Goal: Check status

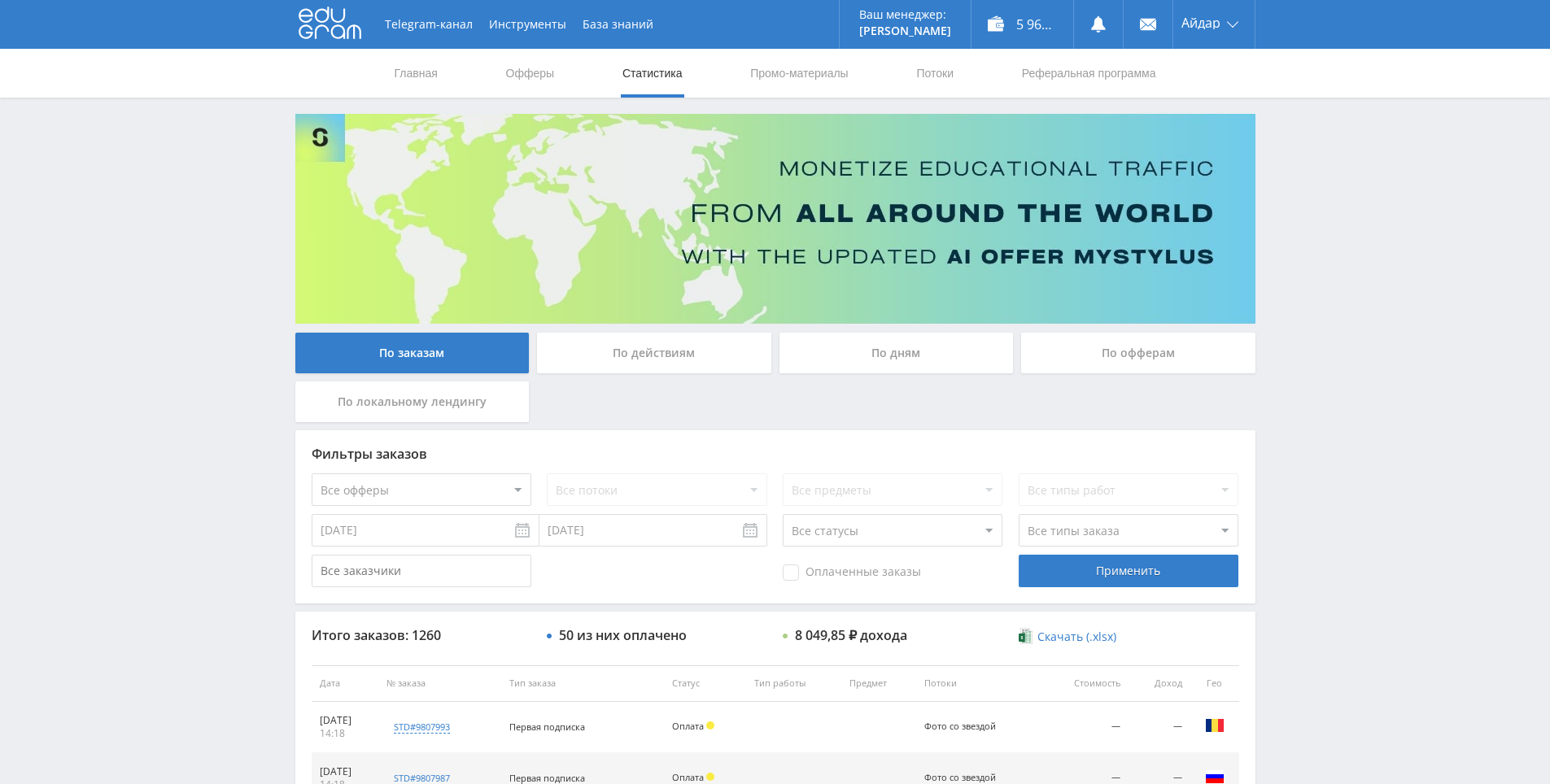
drag, startPoint x: 751, startPoint y: 371, endPoint x: 198, endPoint y: 17, distance: 656.6
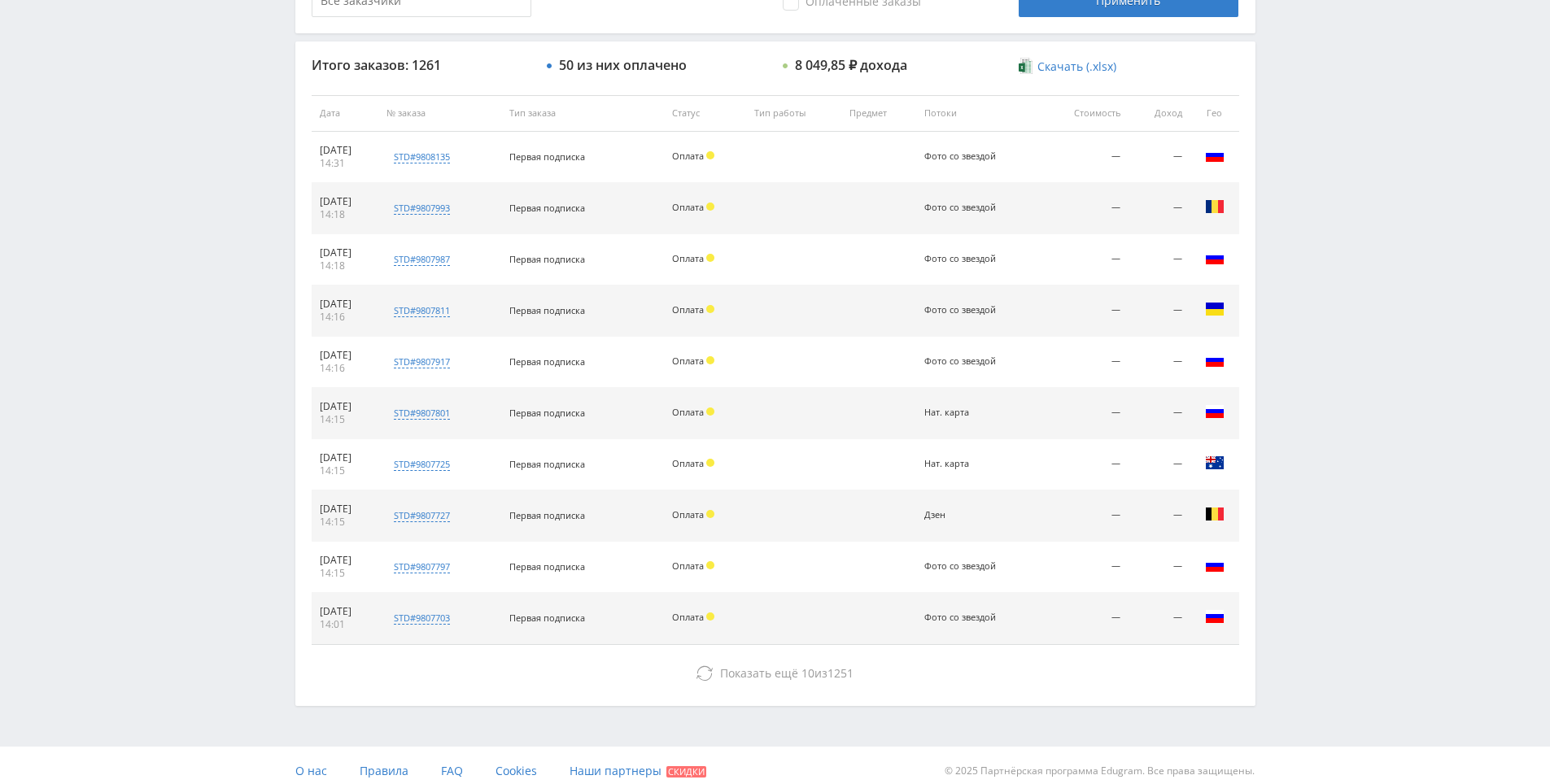
scroll to position [581, 0]
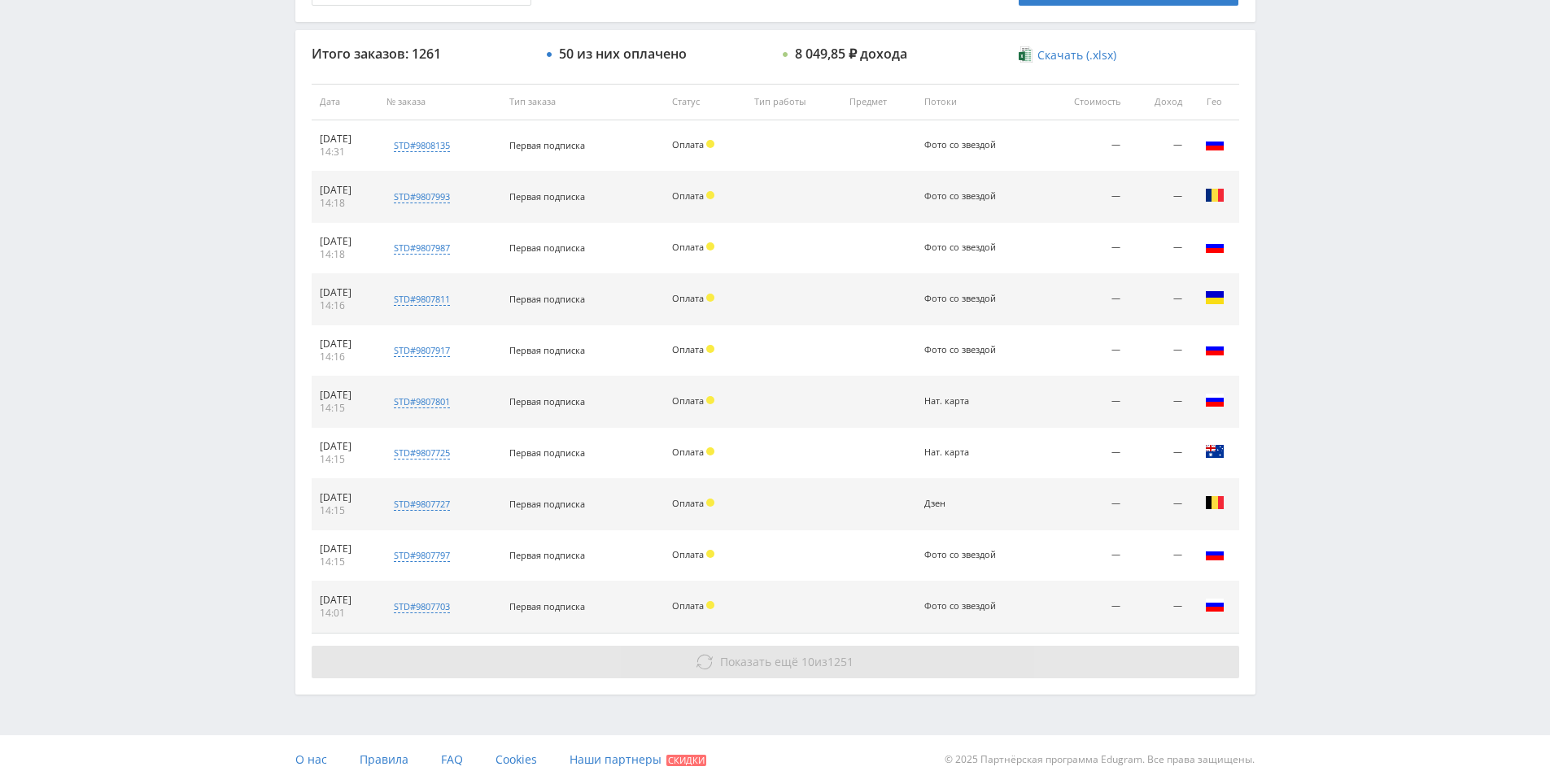
drag, startPoint x: 1327, startPoint y: 481, endPoint x: 1054, endPoint y: 645, distance: 318.5
click at [903, 653] on button "Показать ещё 10 из 1251" at bounding box center [775, 662] width 927 height 32
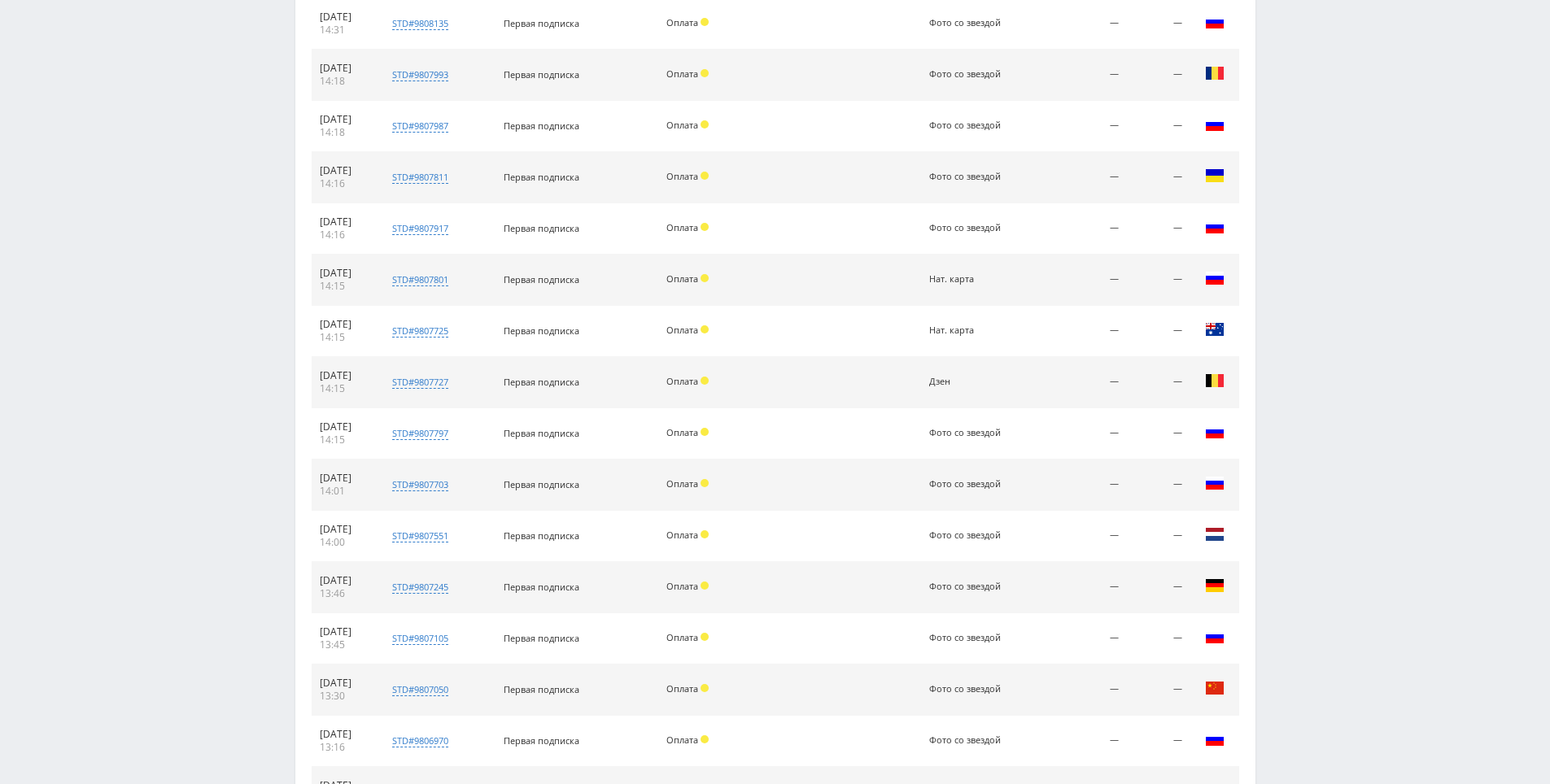
scroll to position [1094, 0]
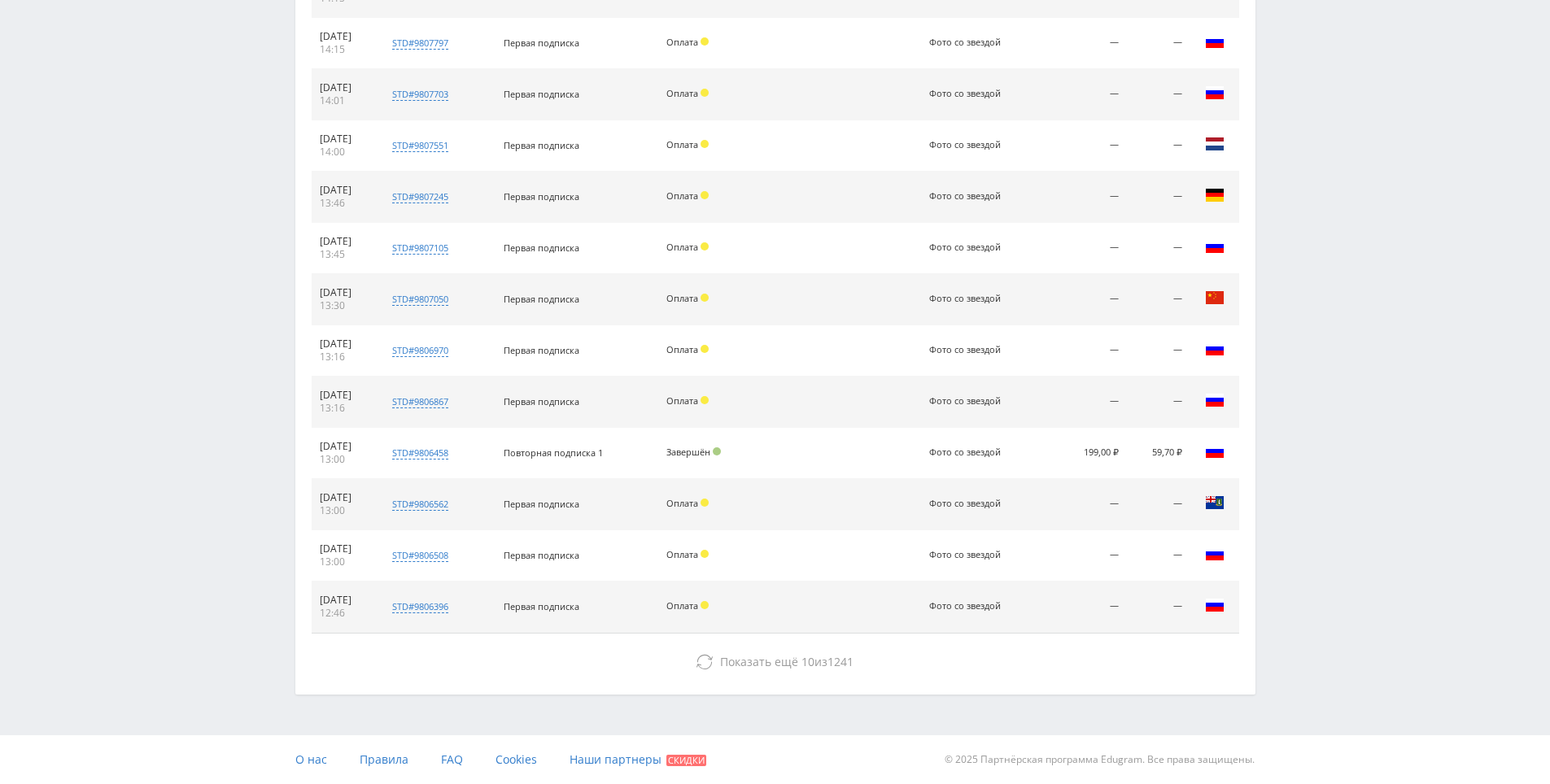
drag, startPoint x: 1337, startPoint y: 587, endPoint x: 1306, endPoint y: 679, distance: 97.1
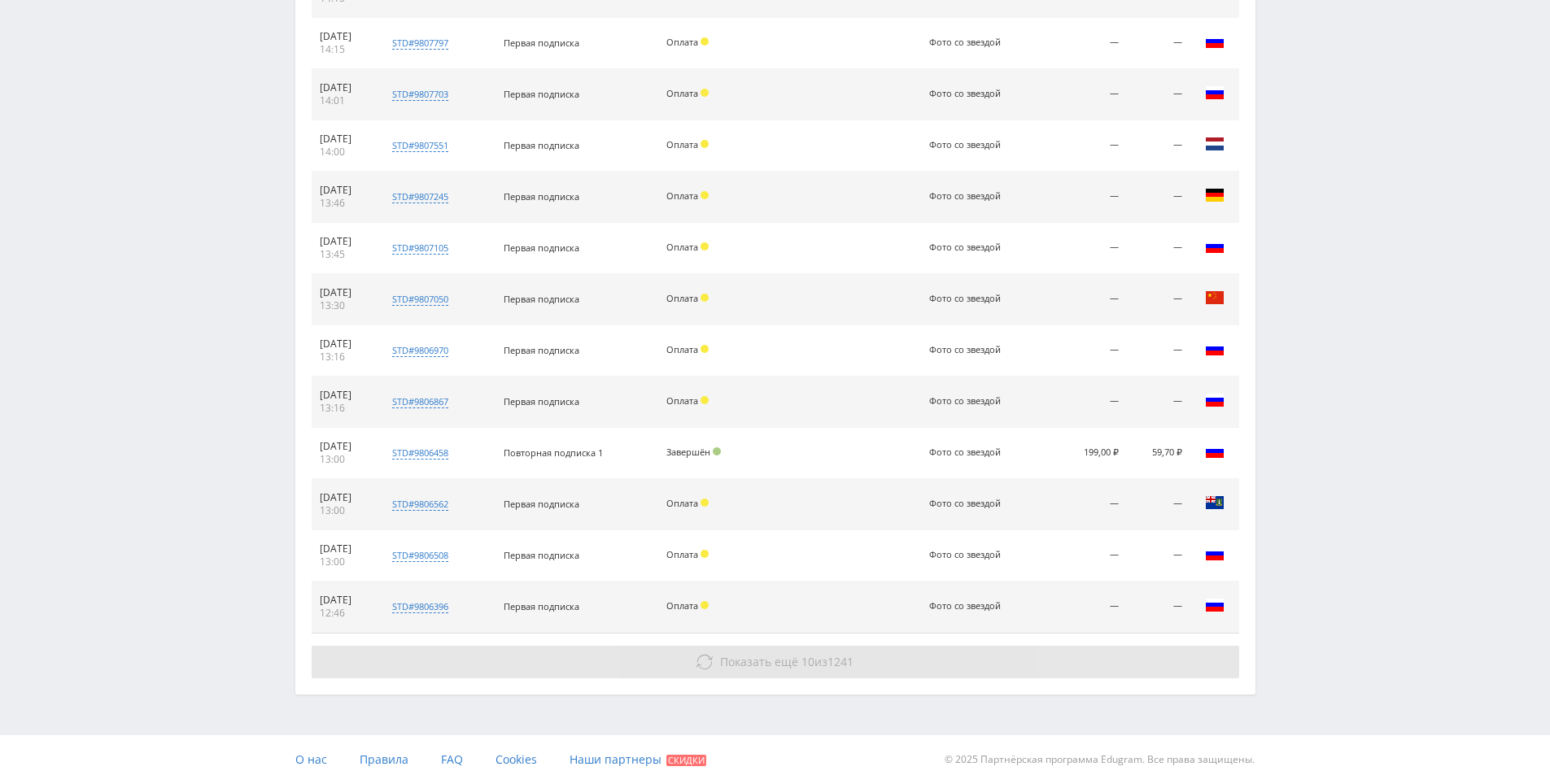
click at [1189, 664] on button "Показать ещё 10 из 1241" at bounding box center [775, 662] width 927 height 32
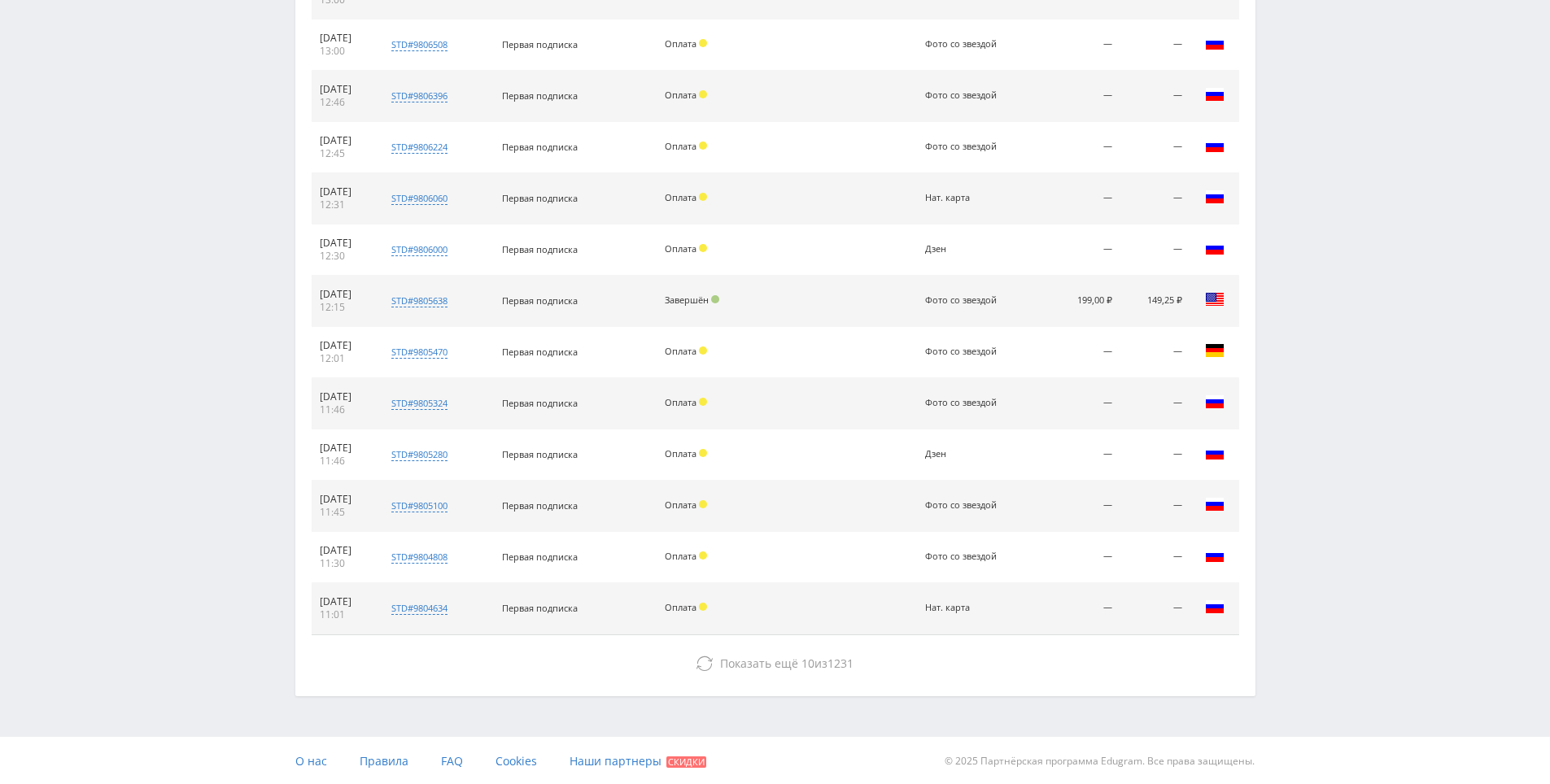
drag, startPoint x: 835, startPoint y: 437, endPoint x: 858, endPoint y: 576, distance: 140.9
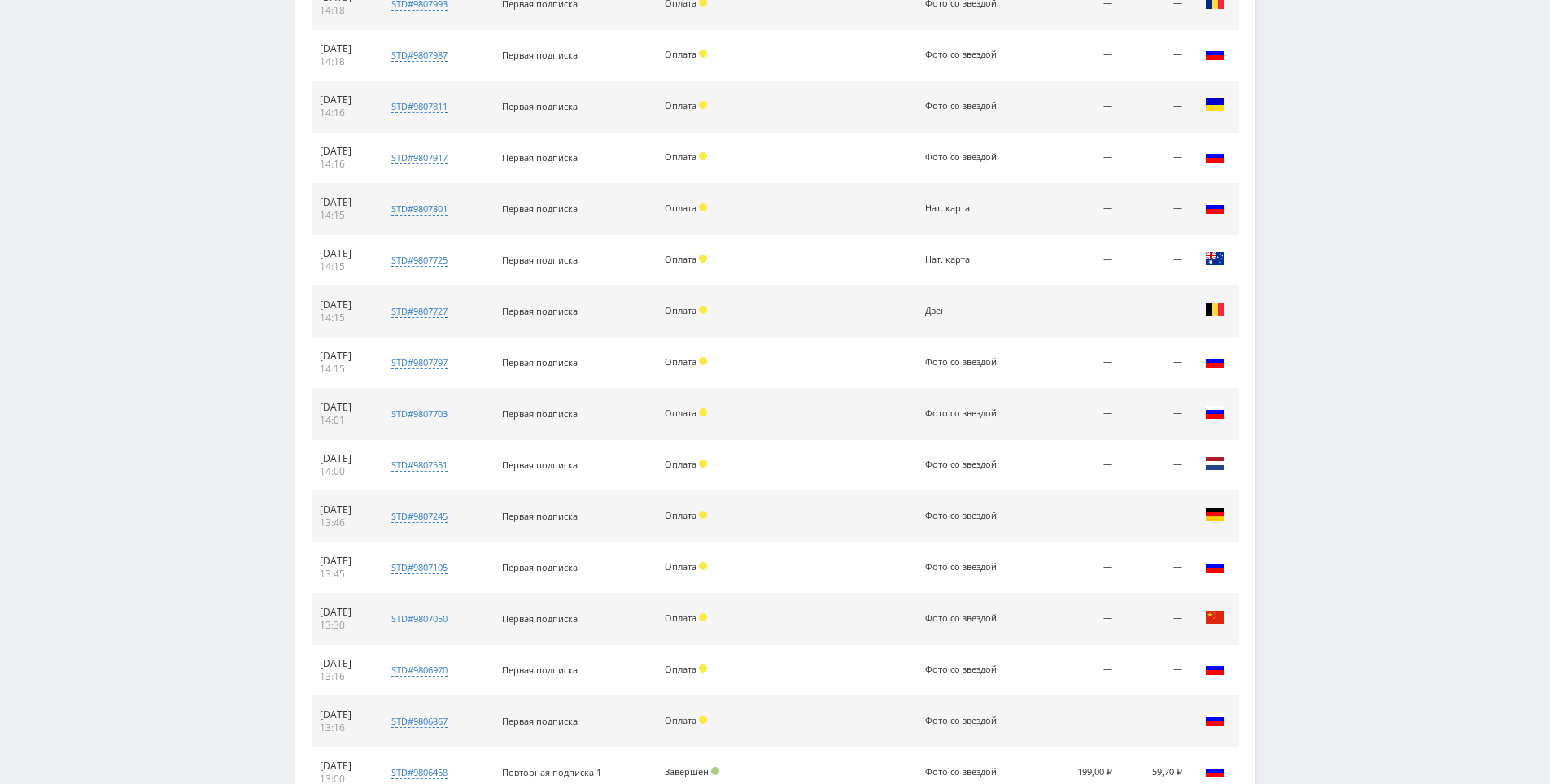
scroll to position [0, 0]
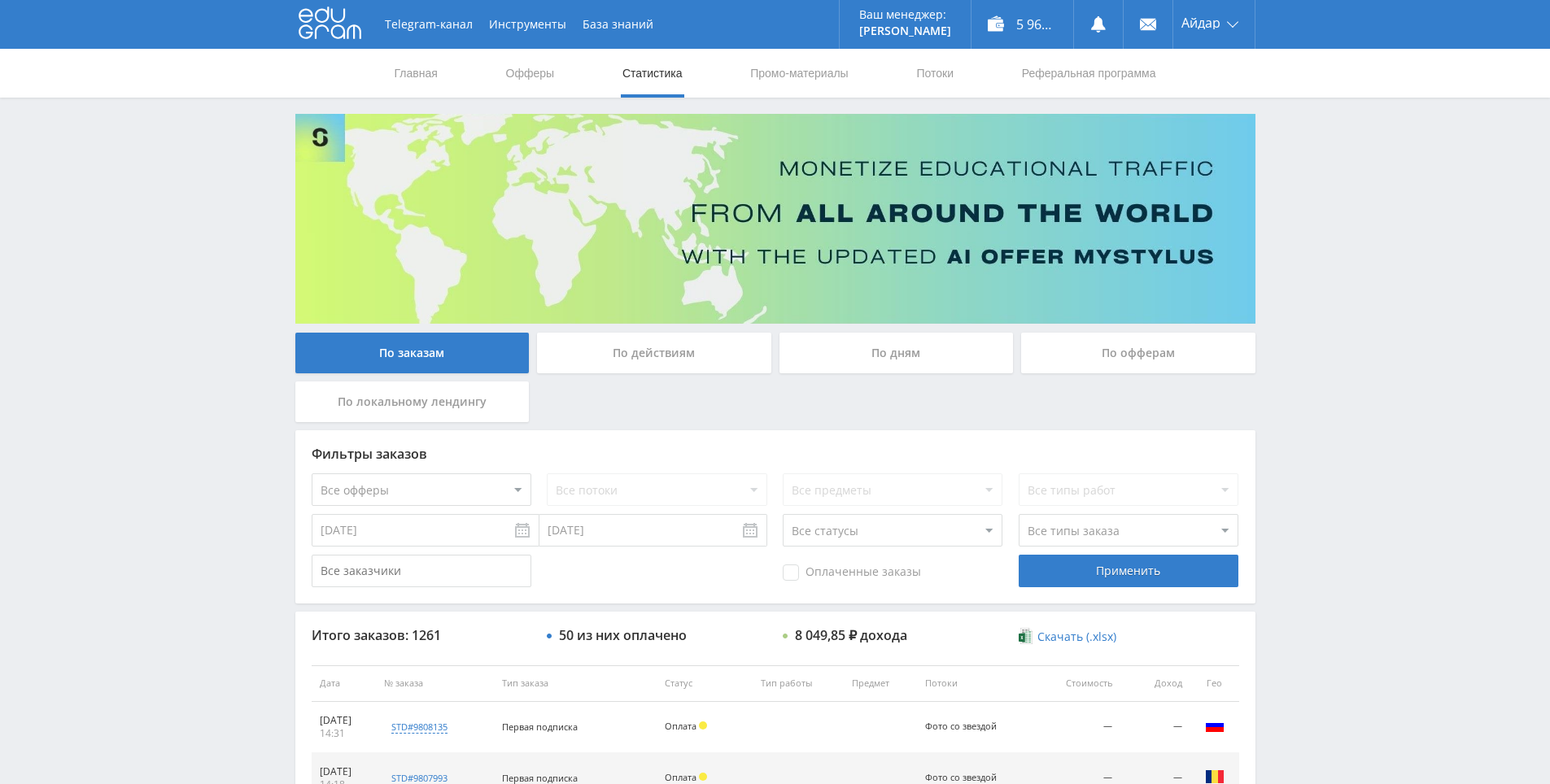
drag, startPoint x: 821, startPoint y: 488, endPoint x: 690, endPoint y: 220, distance: 298.3
click at [292, 4] on div "Telegram-канал Инструменты База знаний Ваш менеджер: Alex Alex Online @edugram_…" at bounding box center [775, 24] width 976 height 49
click at [303, 14] on icon at bounding box center [330, 23] width 63 height 32
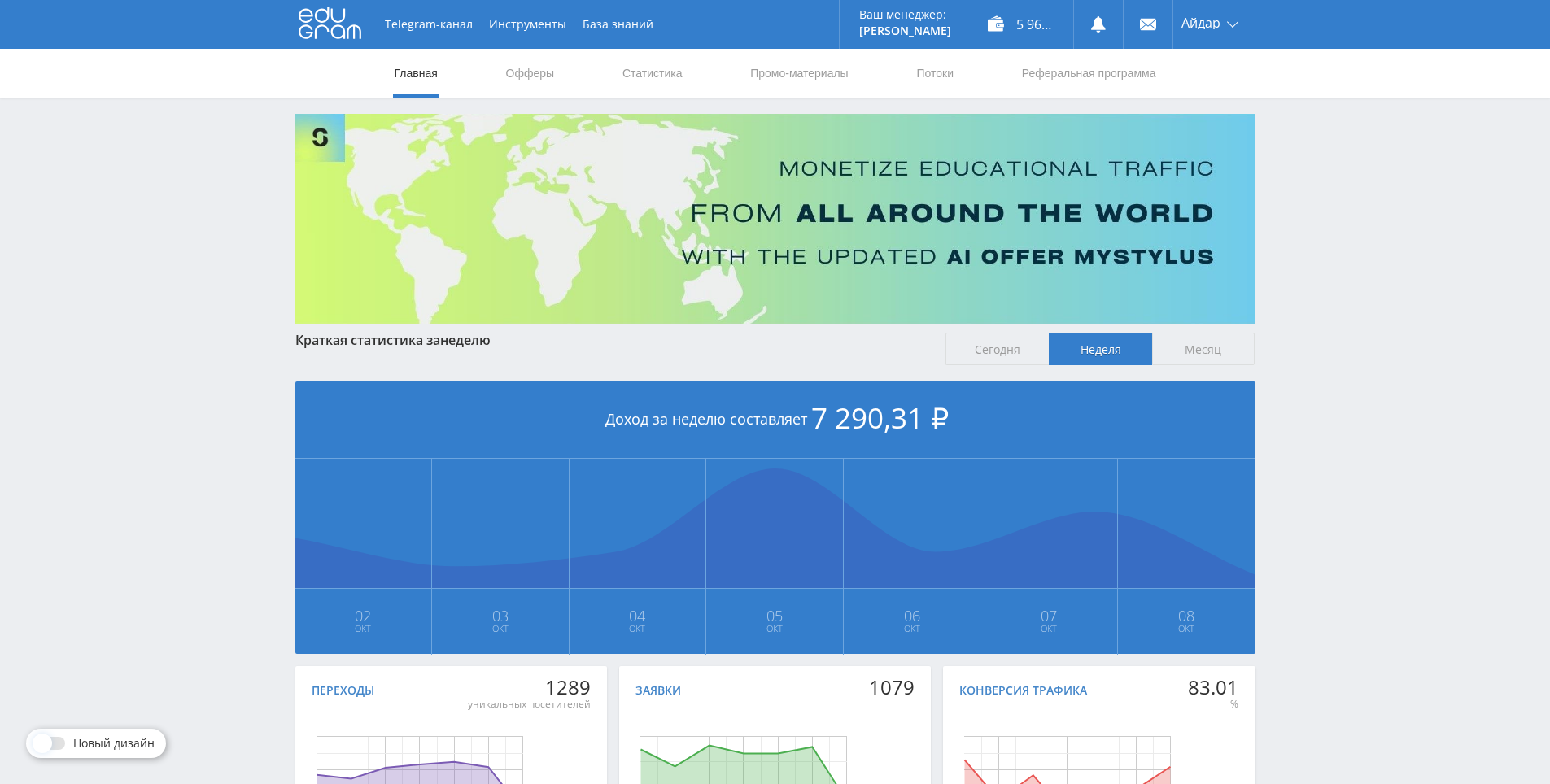
click at [1194, 366] on span "Месяц" at bounding box center [1203, 348] width 103 height 32
click at [0, 0] on input "Месяц" at bounding box center [0, 0] width 0 height 0
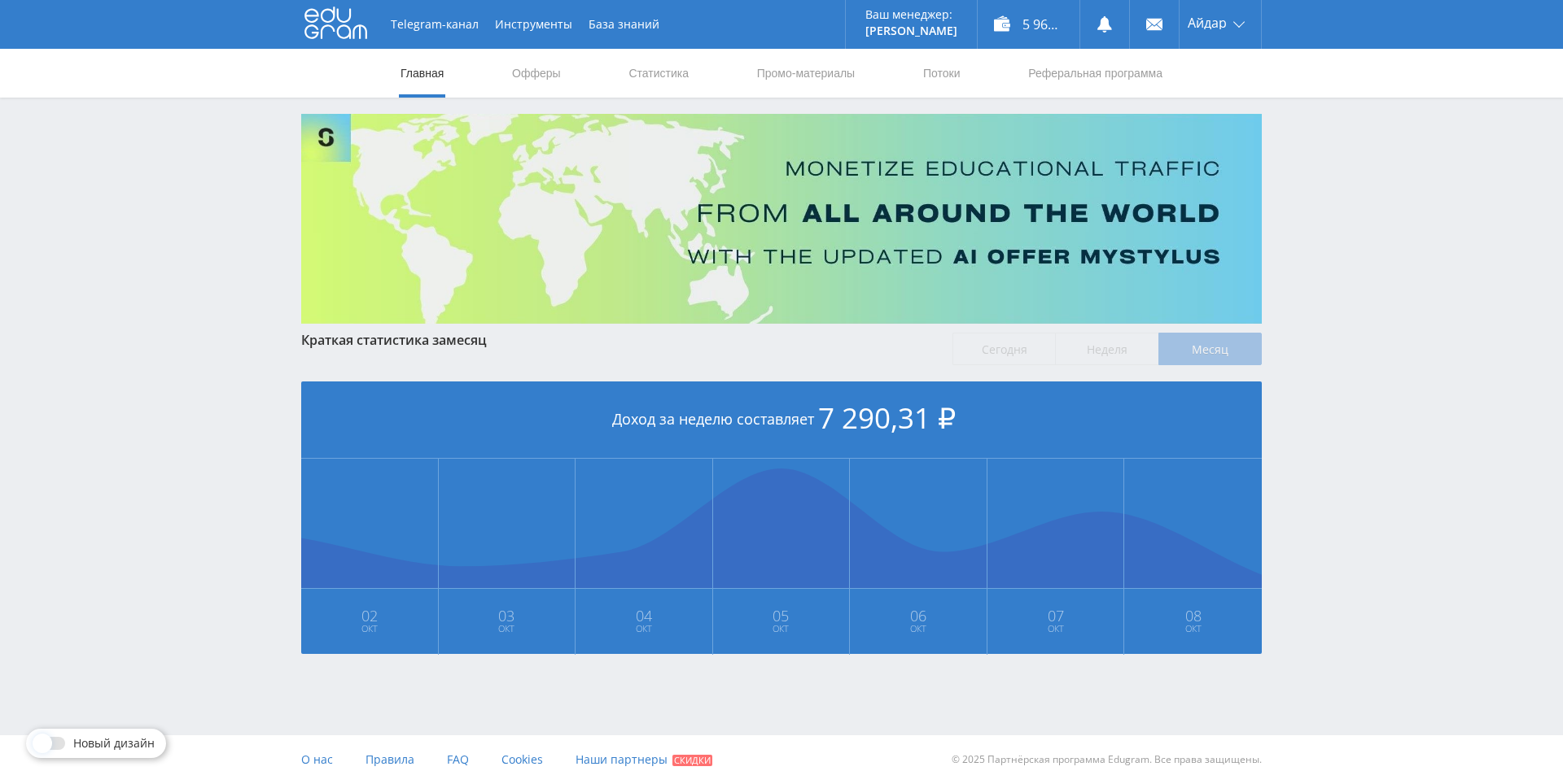
click at [1320, 449] on div "Telegram-канал Инструменты База знаний Ваш менеджер: [PERSON_NAME] Online @edug…" at bounding box center [782, 373] width 1563 height 748
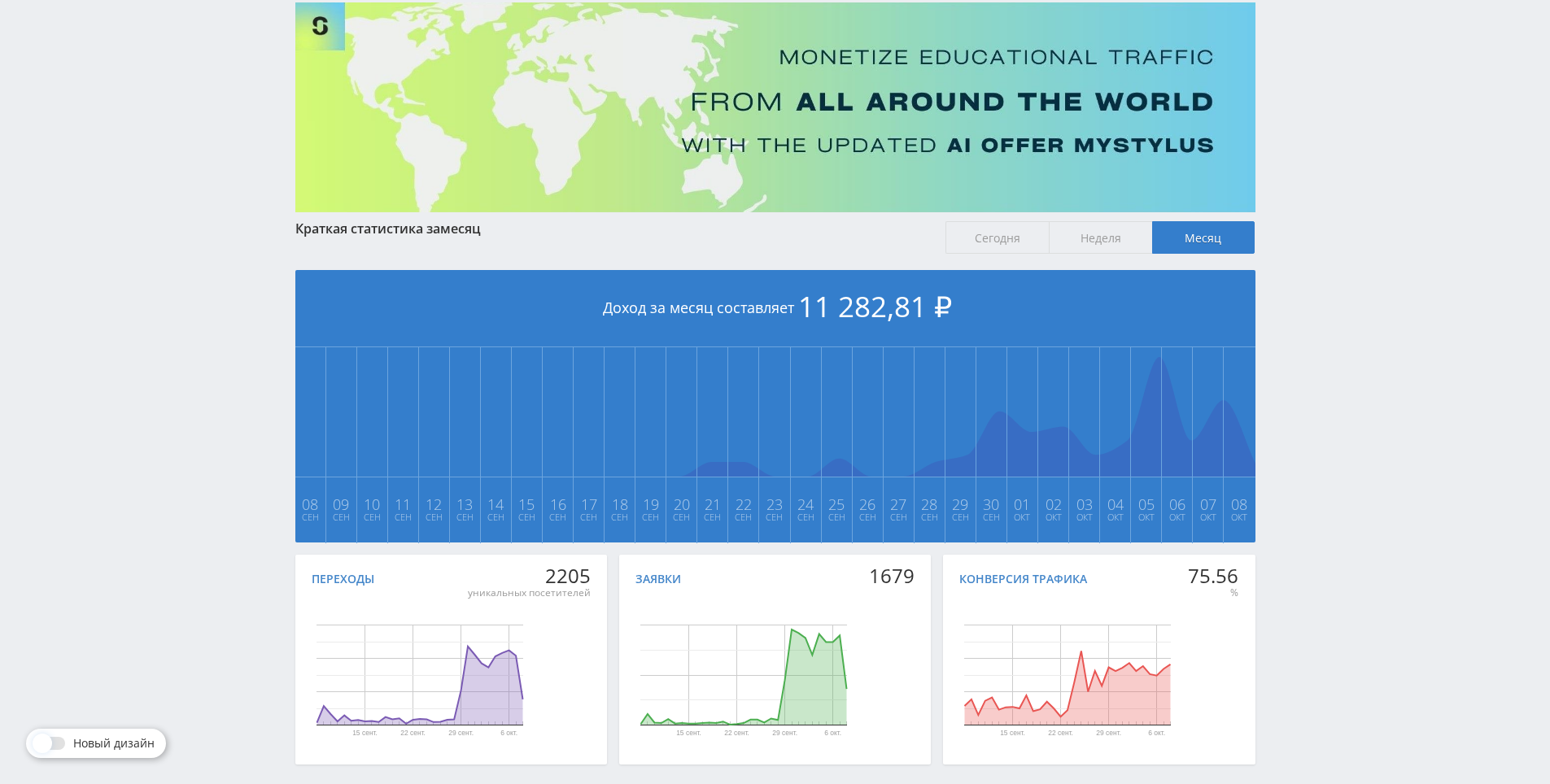
scroll to position [122, 0]
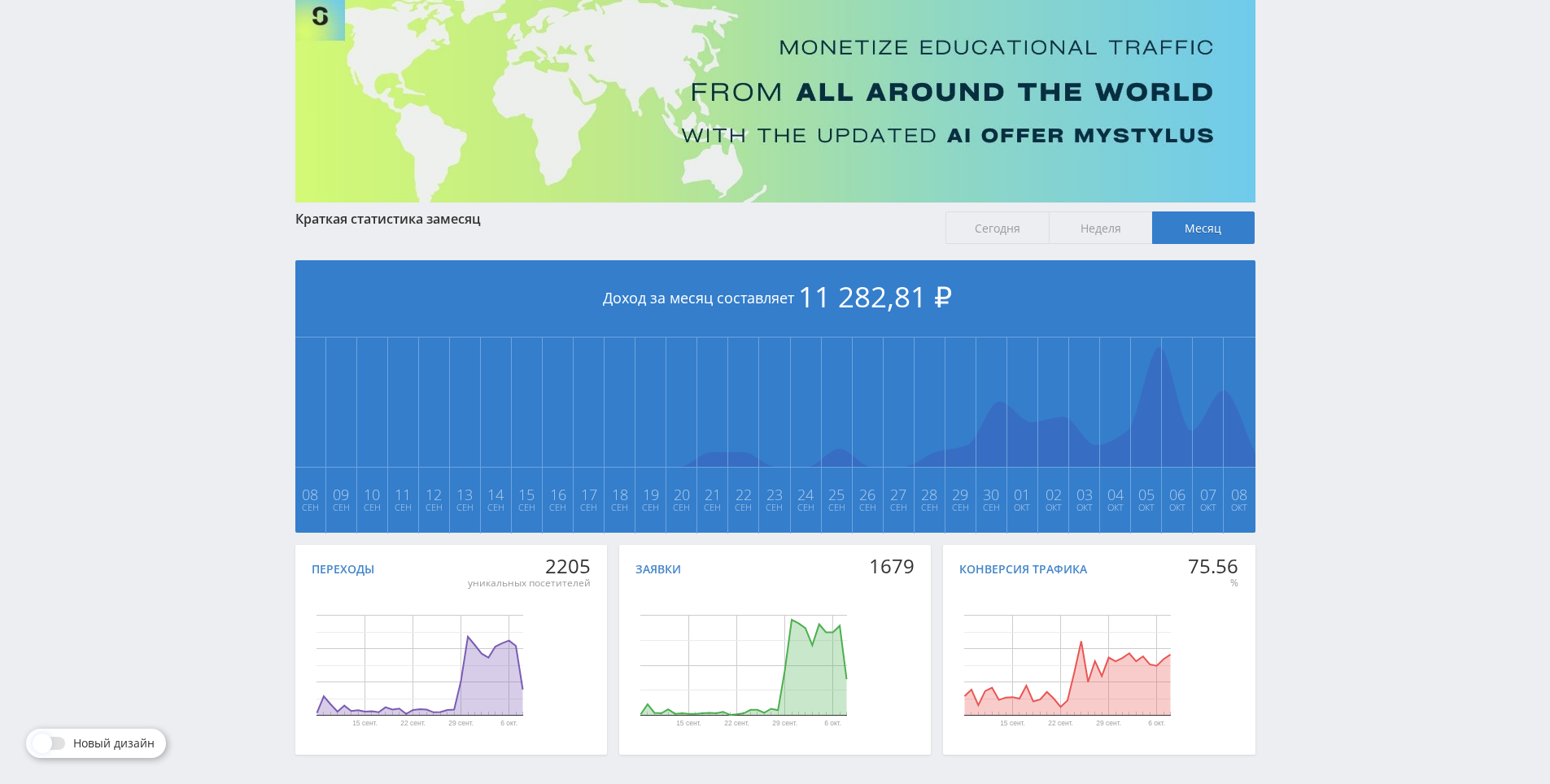
drag, startPoint x: 1350, startPoint y: 487, endPoint x: 1337, endPoint y: 433, distance: 55.5
click at [1337, 433] on div "Telegram-канал Инструменты База знаний Ваш менеджер: [PERSON_NAME] Online @edug…" at bounding box center [775, 361] width 1550 height 965
drag, startPoint x: 1337, startPoint y: 433, endPoint x: 1316, endPoint y: 414, distance: 28.3
click at [1316, 414] on div "Telegram-канал Инструменты База знаний Ваш менеджер: [PERSON_NAME] Online @edug…" at bounding box center [775, 361] width 1550 height 965
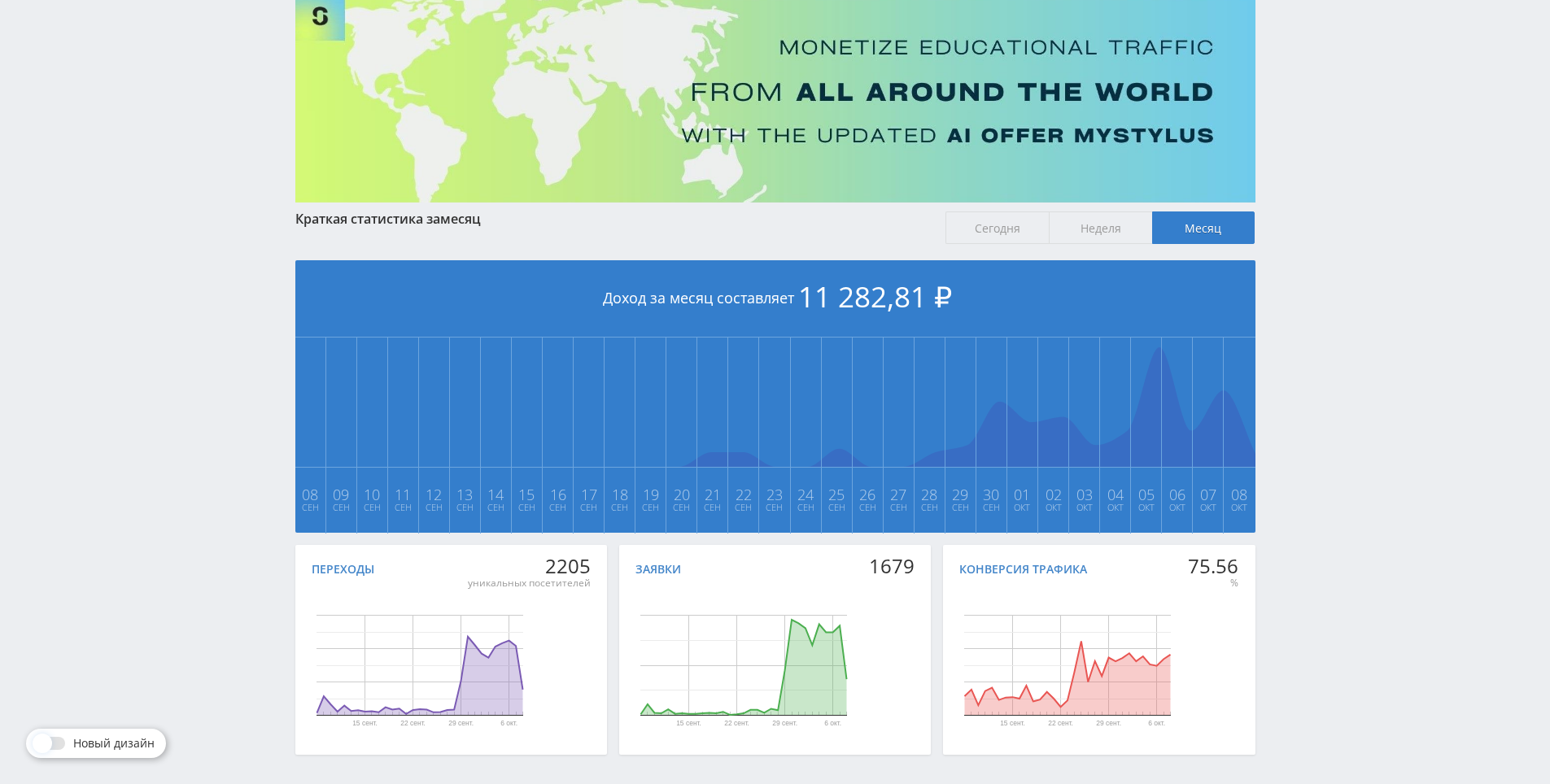
click at [1322, 432] on div "Telegram-канал Инструменты База знаний Ваш менеджер: [PERSON_NAME] Online @edug…" at bounding box center [775, 361] width 1550 height 965
drag, startPoint x: 1299, startPoint y: 428, endPoint x: 1308, endPoint y: 435, distance: 11.4
click at [1304, 432] on div "Telegram-канал Инструменты База знаний Ваш менеджер: [PERSON_NAME] Online @edug…" at bounding box center [775, 361] width 1550 height 965
click at [1340, 464] on div "Telegram-канал Инструменты База знаний Ваш менеджер: [PERSON_NAME] Online @edug…" at bounding box center [775, 361] width 1550 height 965
click at [1327, 430] on div "Telegram-канал Инструменты База знаний Ваш менеджер: [PERSON_NAME] Online @edug…" at bounding box center [775, 361] width 1550 height 965
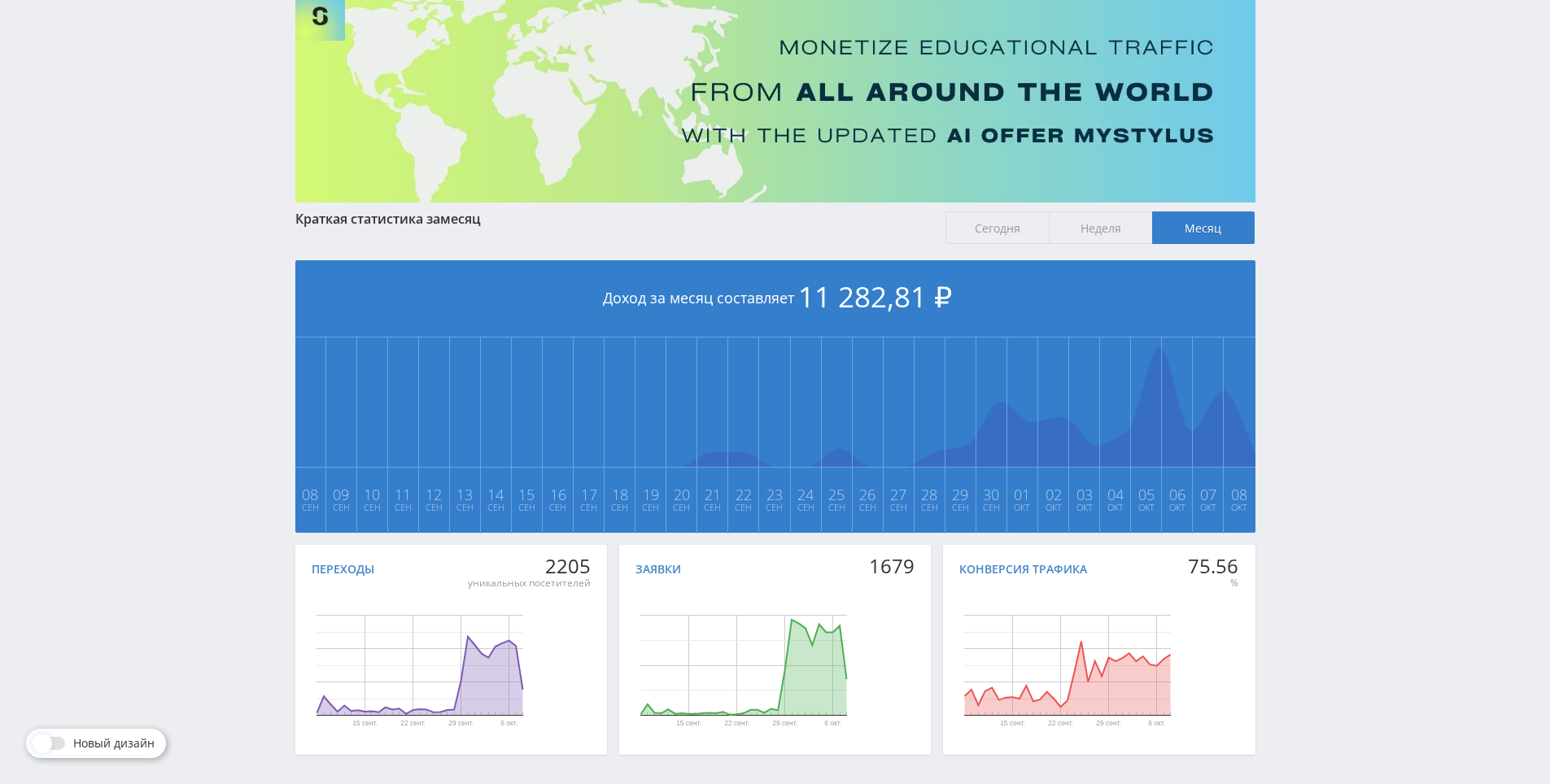
click at [1316, 424] on div "Telegram-канал Инструменты База знаний Ваш менеджер: [PERSON_NAME] Online @edug…" at bounding box center [775, 361] width 1550 height 965
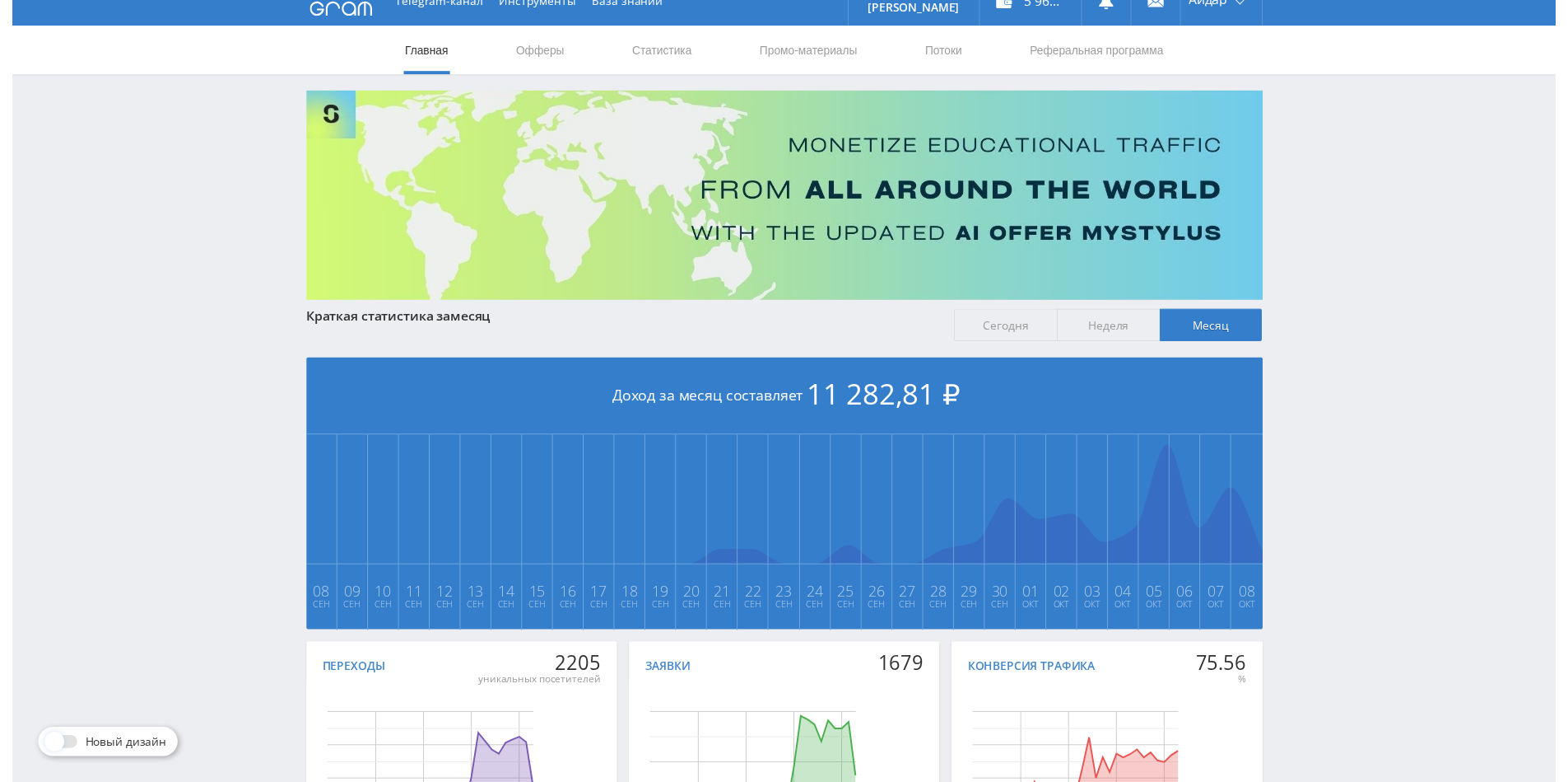
scroll to position [0, 0]
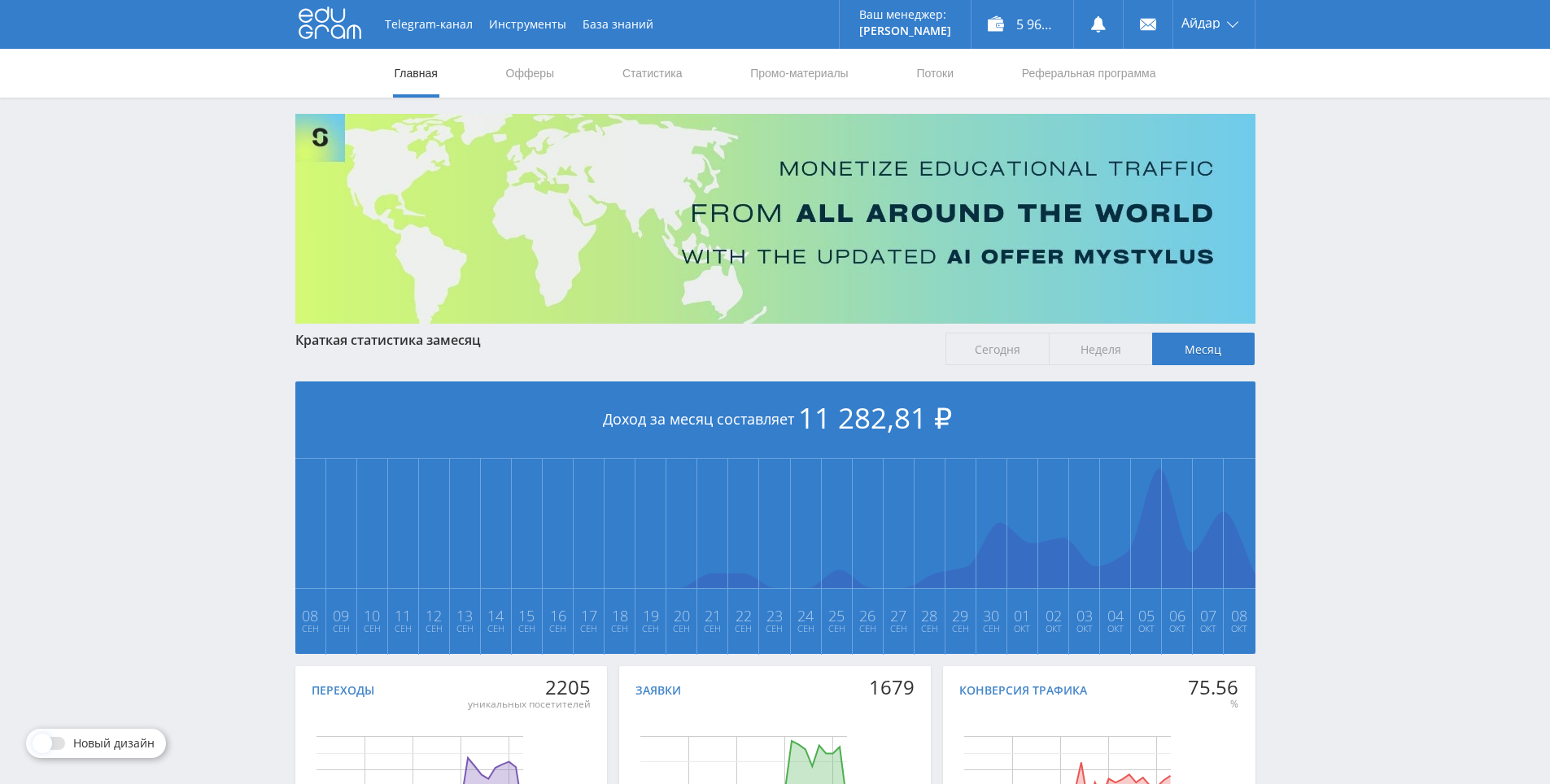
drag, startPoint x: 1320, startPoint y: 442, endPoint x: 1207, endPoint y: 374, distance: 131.9
click at [956, 350] on span "Сегодня" at bounding box center [996, 348] width 103 height 32
click at [0, 0] on input "Сегодня" at bounding box center [0, 0] width 0 height 0
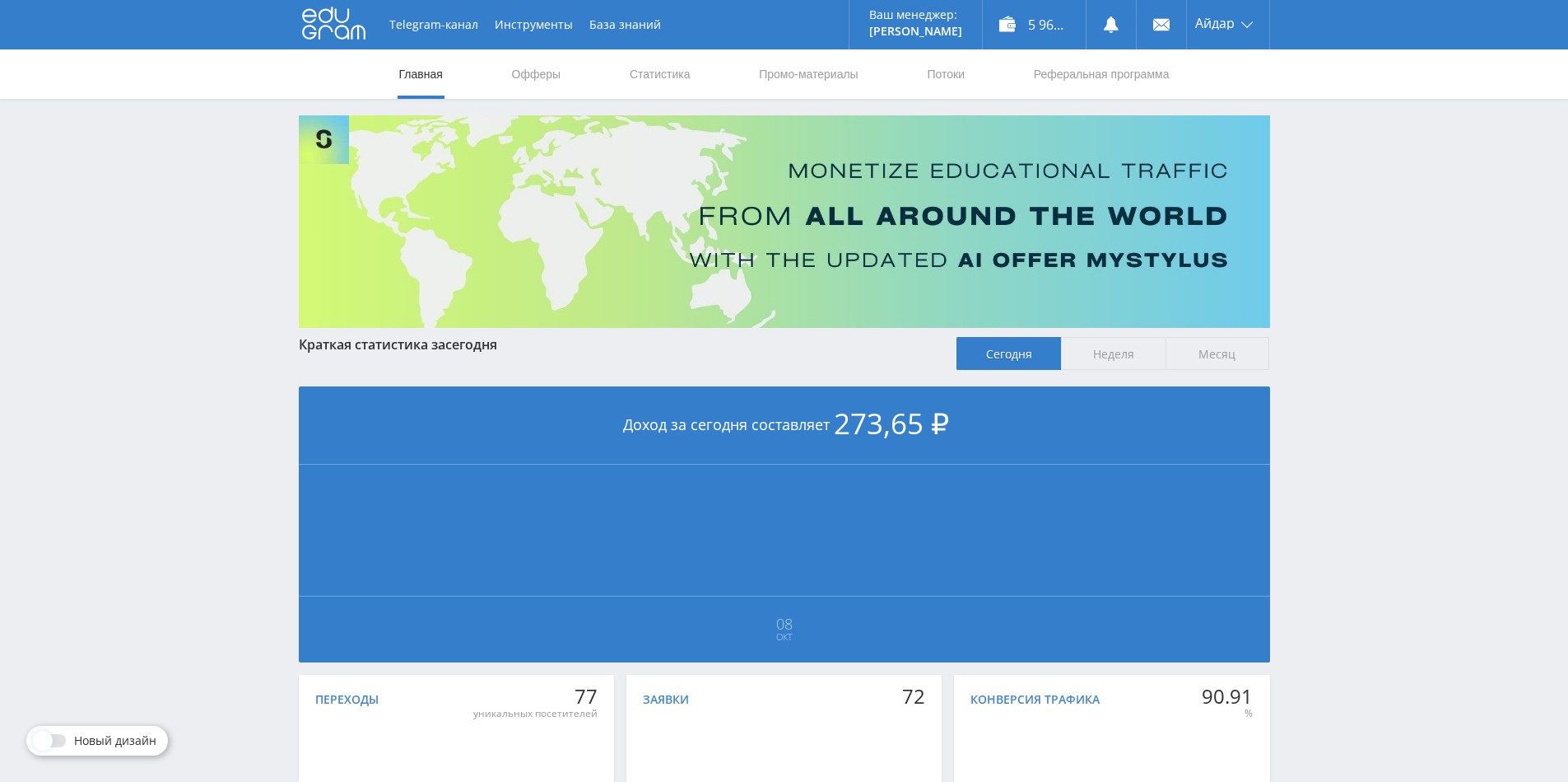
click at [1184, 365] on span "Месяц" at bounding box center [1217, 352] width 104 height 33
click at [0, 0] on input "Месяц" at bounding box center [0, 0] width 0 height 0
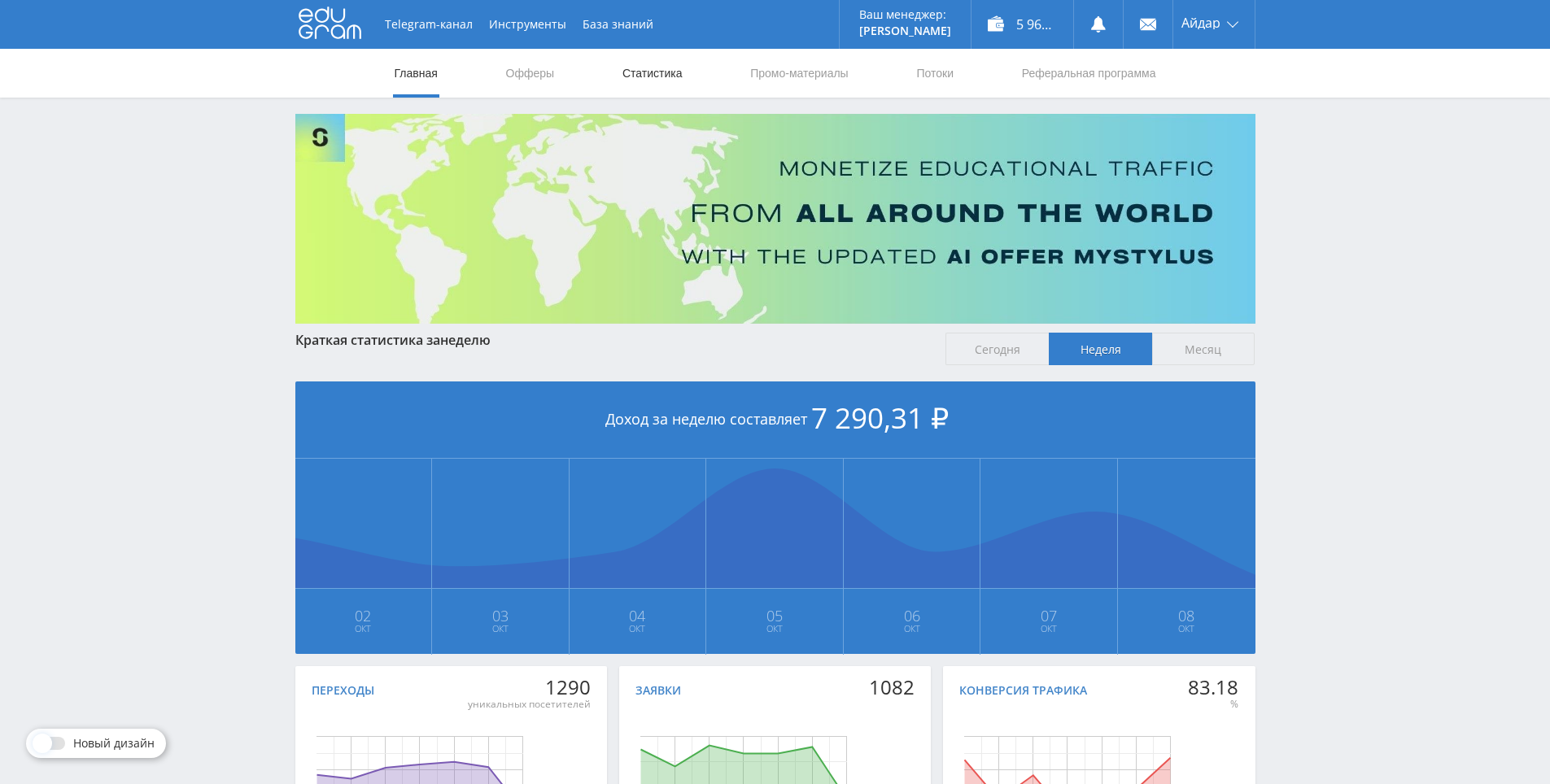
click at [643, 60] on link "Статистика" at bounding box center [652, 74] width 64 height 49
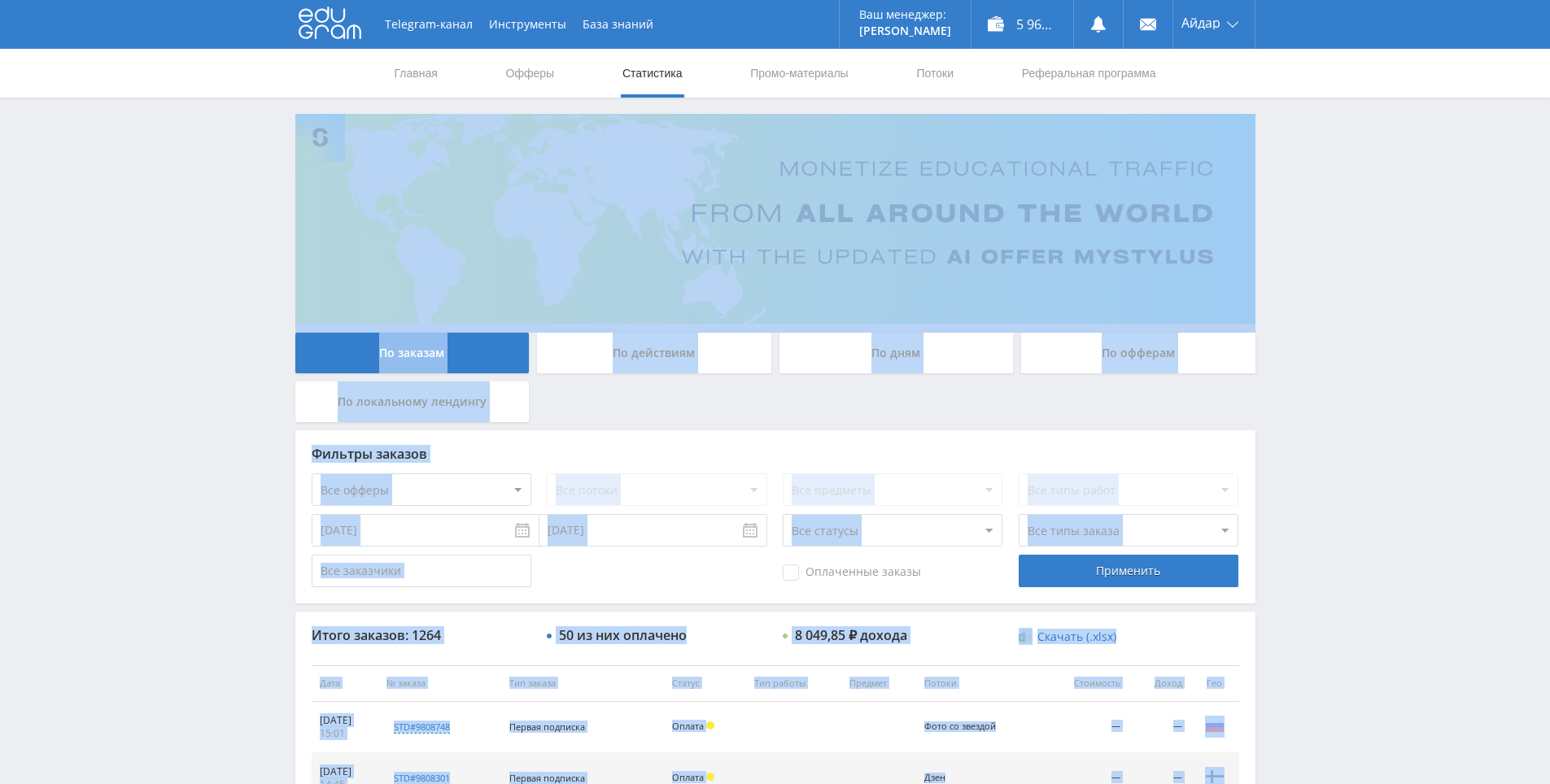
click at [1368, 442] on div "Telegram-канал Инструменты База знаний Ваш менеджер: [PERSON_NAME] Online @edug…" at bounding box center [775, 683] width 1550 height 1366
click at [1340, 457] on div "Telegram-канал Инструменты База знаний Ваш менеджер: [PERSON_NAME] Online @edug…" at bounding box center [775, 683] width 1550 height 1366
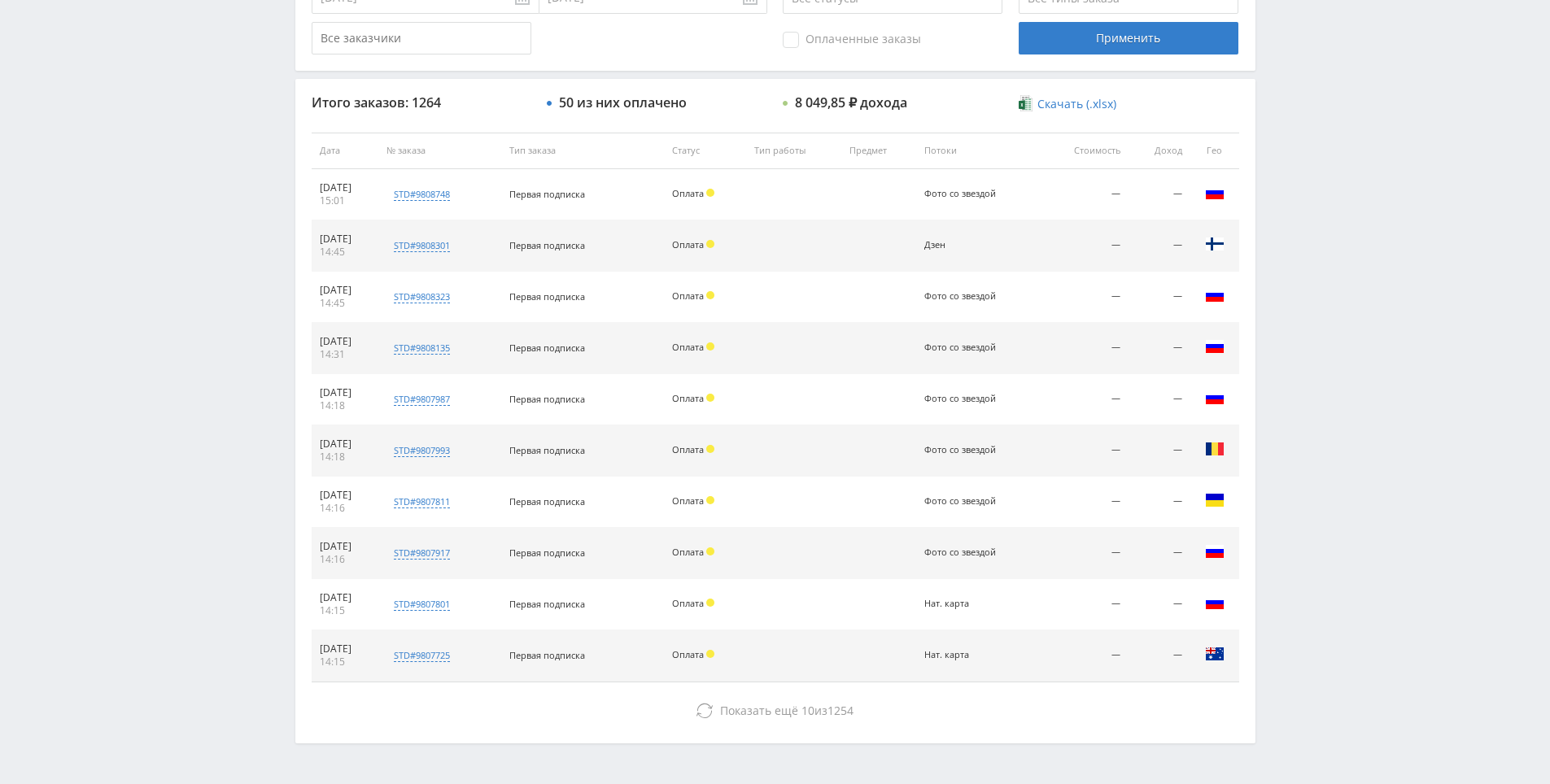
scroll to position [581, 0]
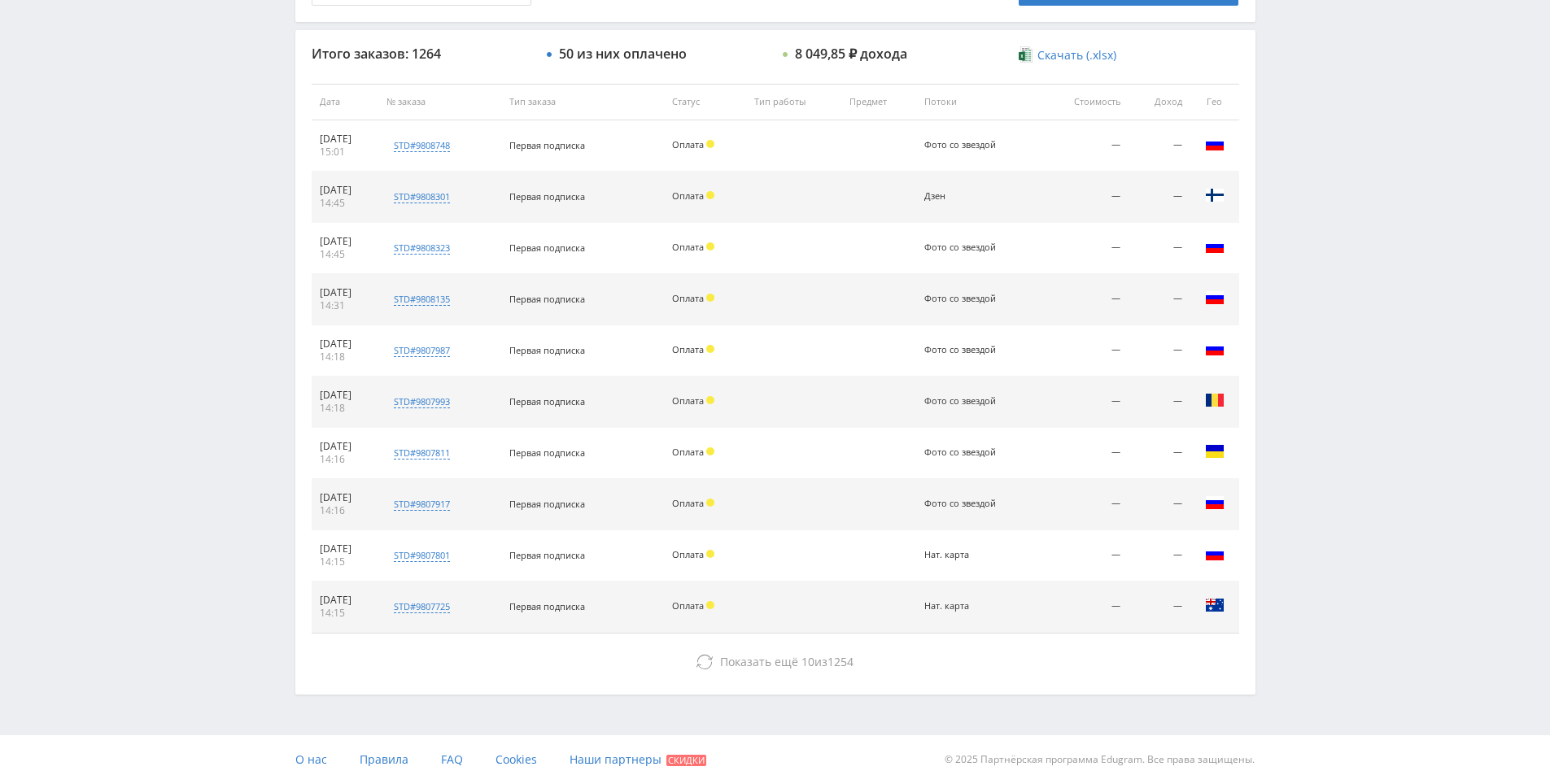
drag, startPoint x: 1289, startPoint y: 462, endPoint x: 1261, endPoint y: 515, distance: 59.9
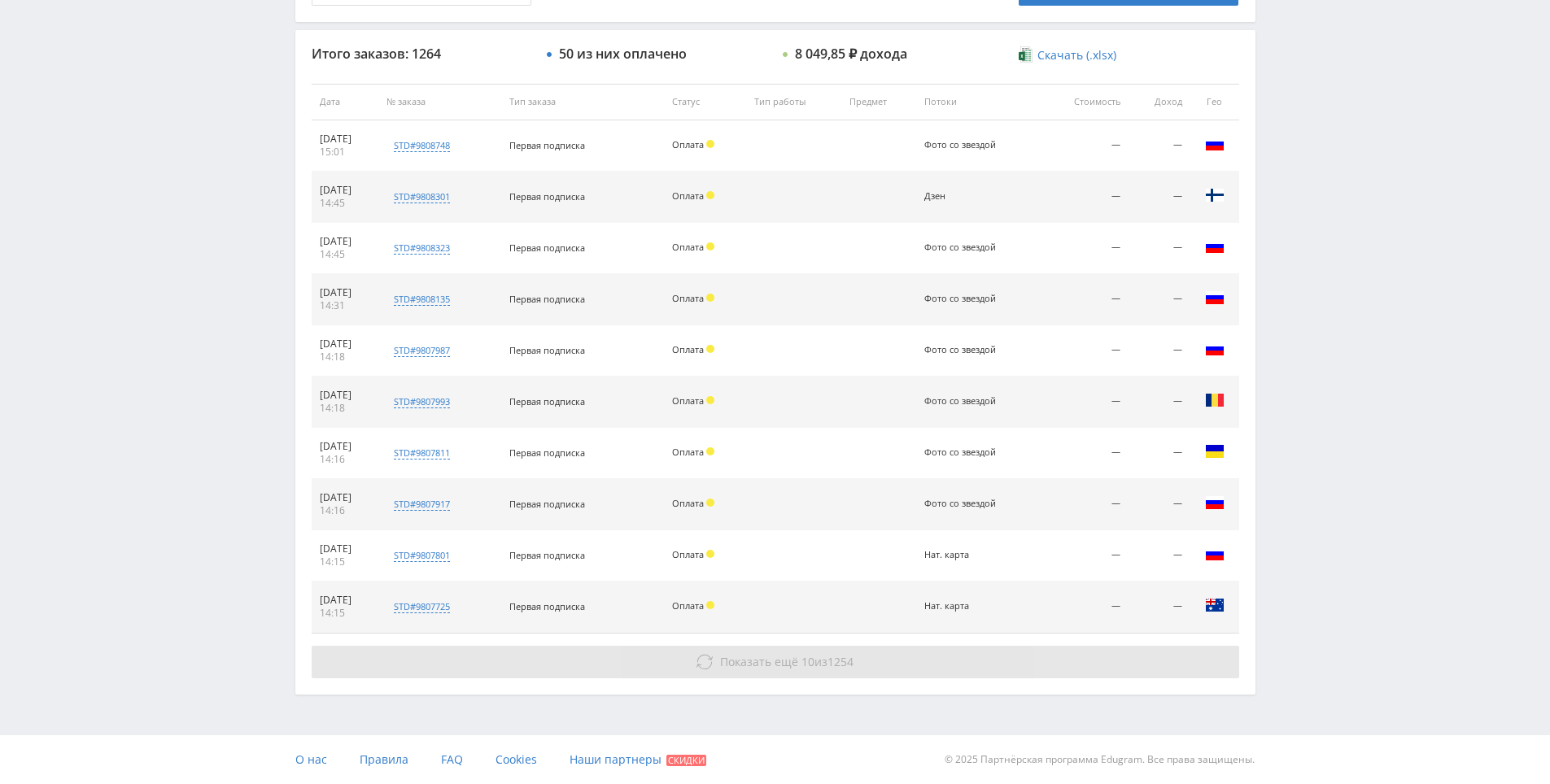
click at [872, 653] on button "Показать ещё 10 из 1254" at bounding box center [775, 662] width 927 height 32
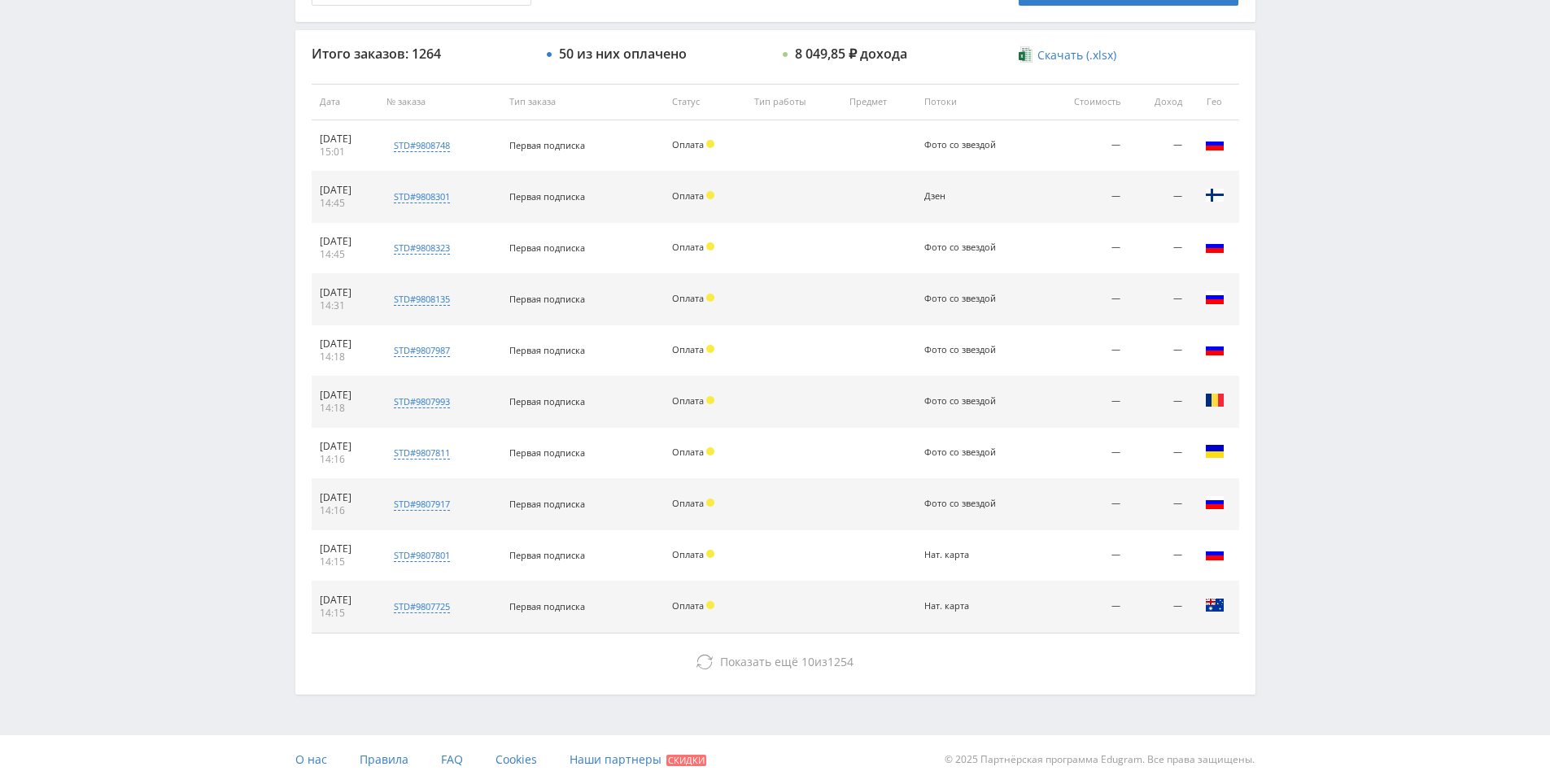
click at [1337, 419] on div "Telegram-канал Инструменты База знаний Ваш менеджер: [PERSON_NAME] Online @edug…" at bounding box center [775, 102] width 1550 height 1366
click at [1337, 423] on div "Telegram-канал Инструменты База знаний Ваш менеджер: [PERSON_NAME] Online @edug…" at bounding box center [775, 102] width 1550 height 1366
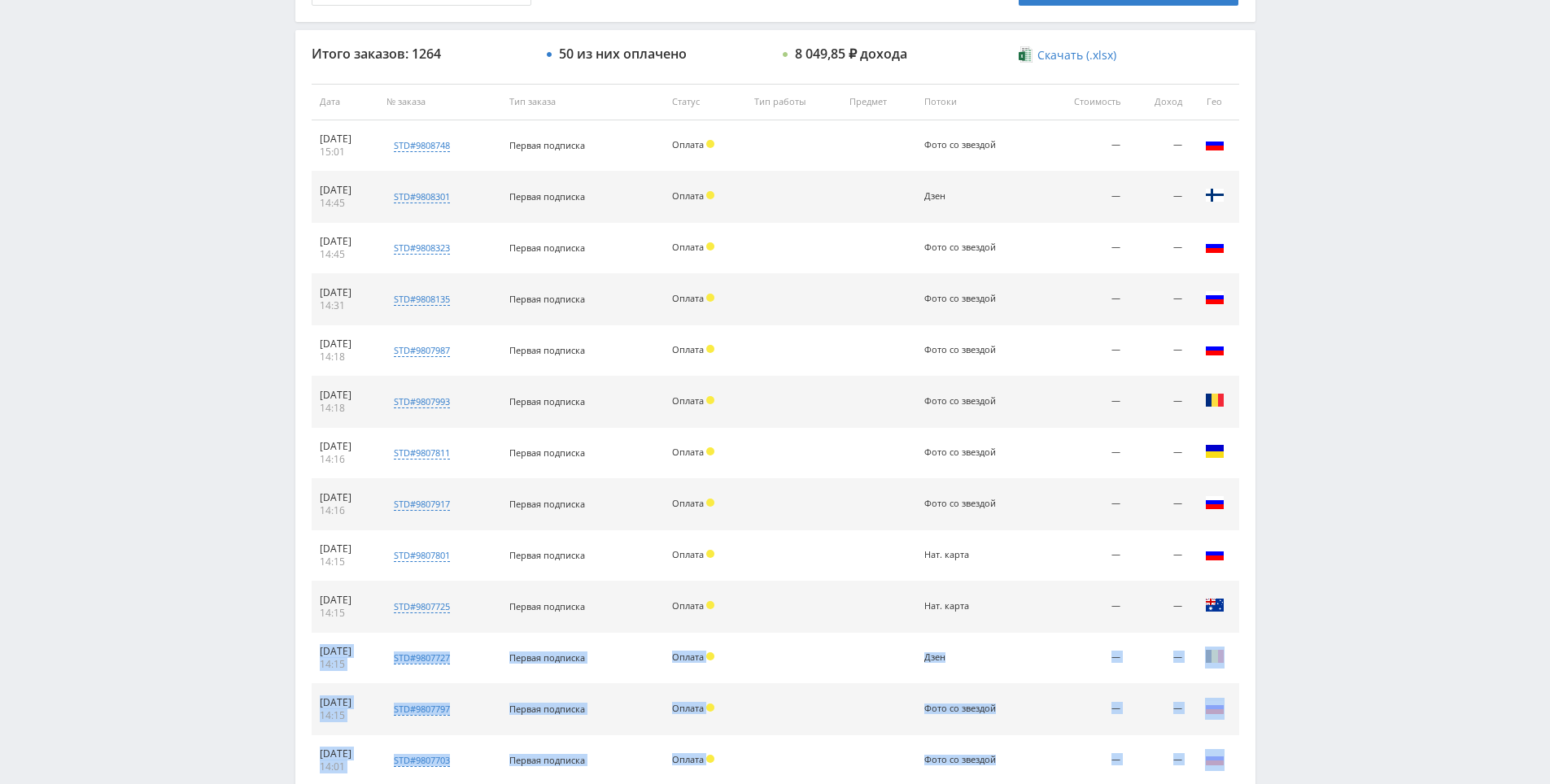
click at [1346, 441] on div "Telegram-канал Инструменты База знаний Ваш менеджер: [PERSON_NAME] Online @edug…" at bounding box center [775, 358] width 1550 height 1878
click at [1334, 377] on div "Telegram-канал Инструменты База знаний Ваш менеджер: [PERSON_NAME] Online @edug…" at bounding box center [775, 358] width 1550 height 1878
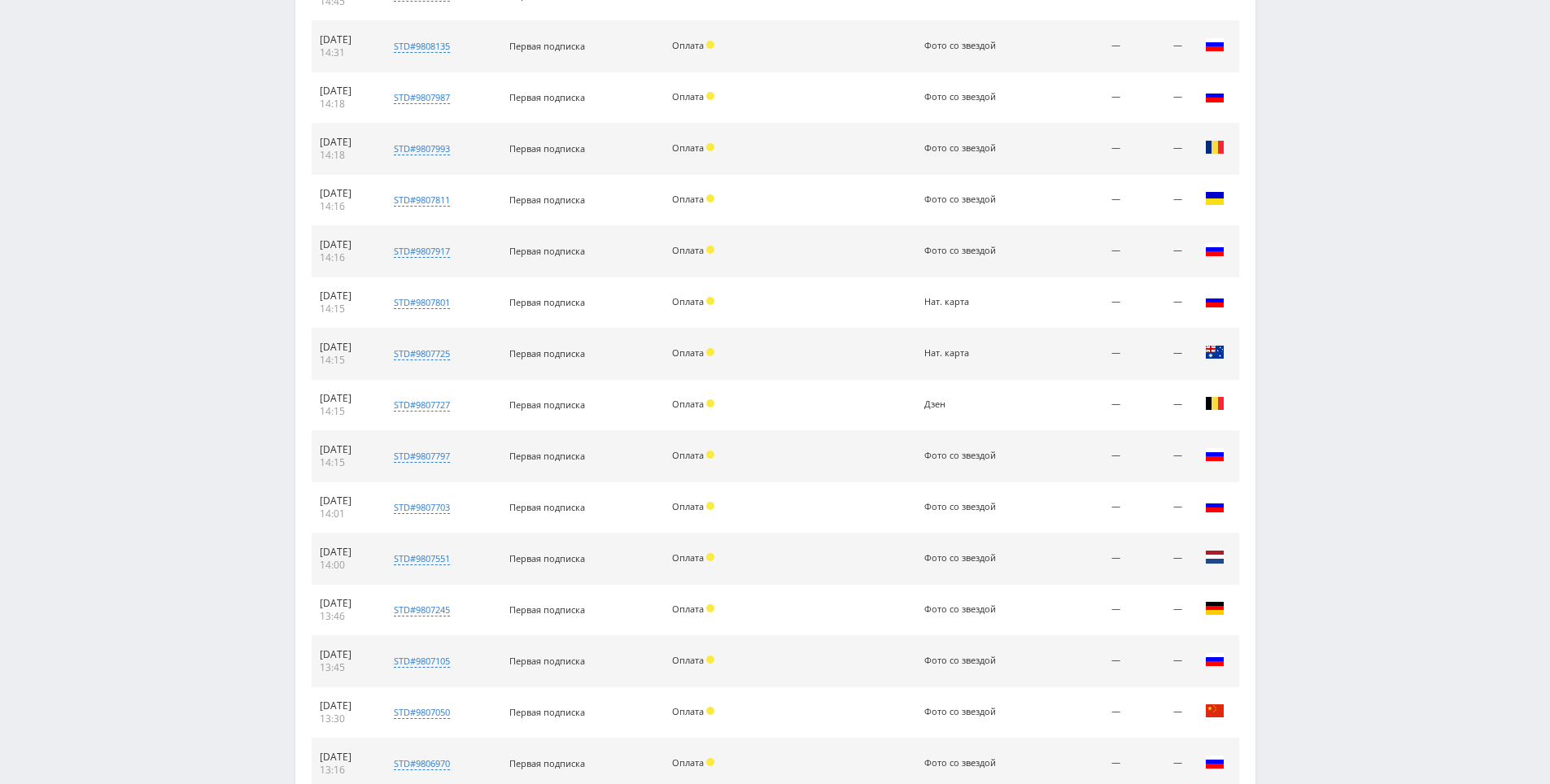
drag, startPoint x: 1333, startPoint y: 488, endPoint x: 1333, endPoint y: 506, distance: 18.0
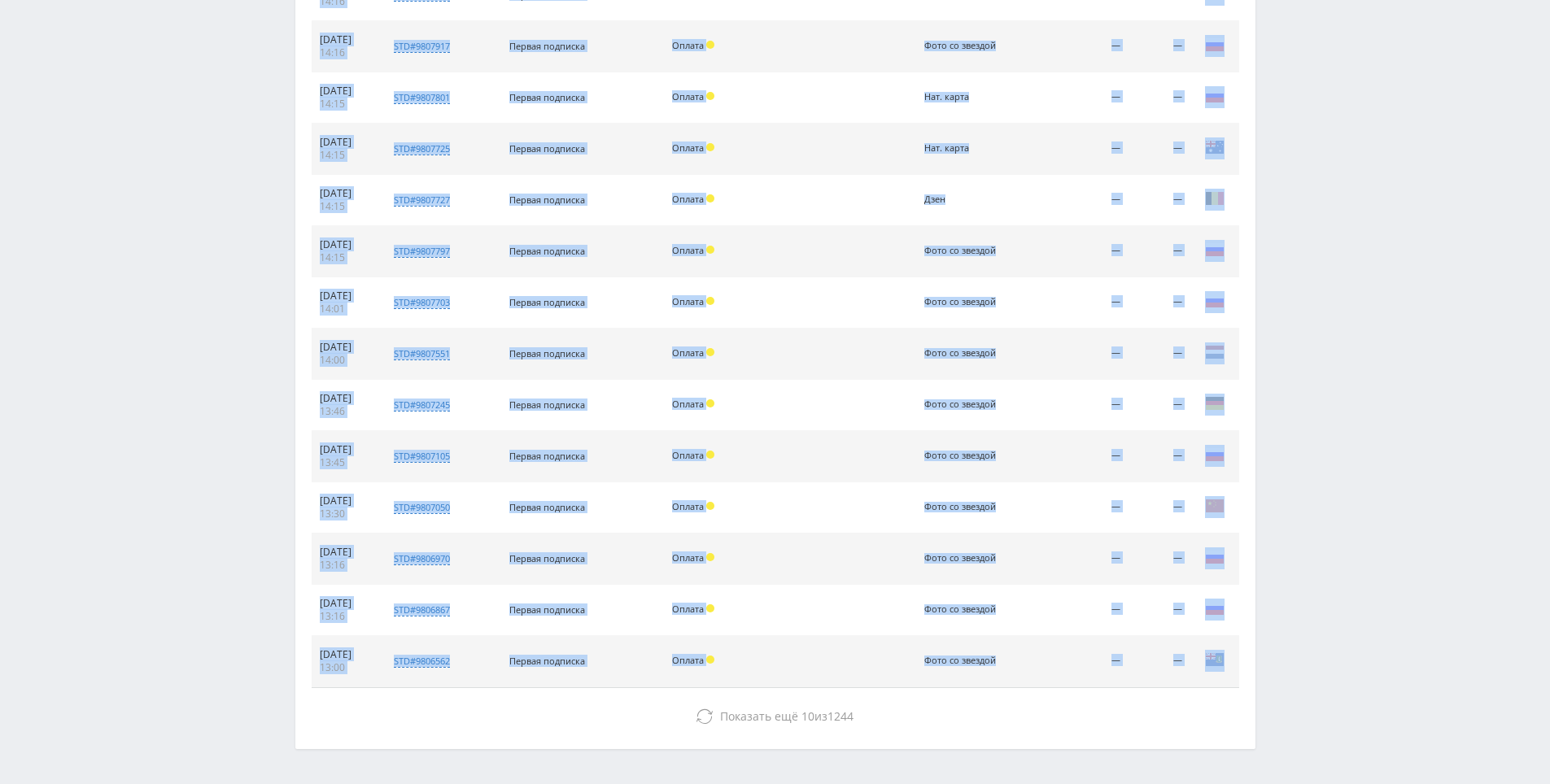
drag, startPoint x: 1286, startPoint y: 367, endPoint x: 1268, endPoint y: 325, distance: 45.7
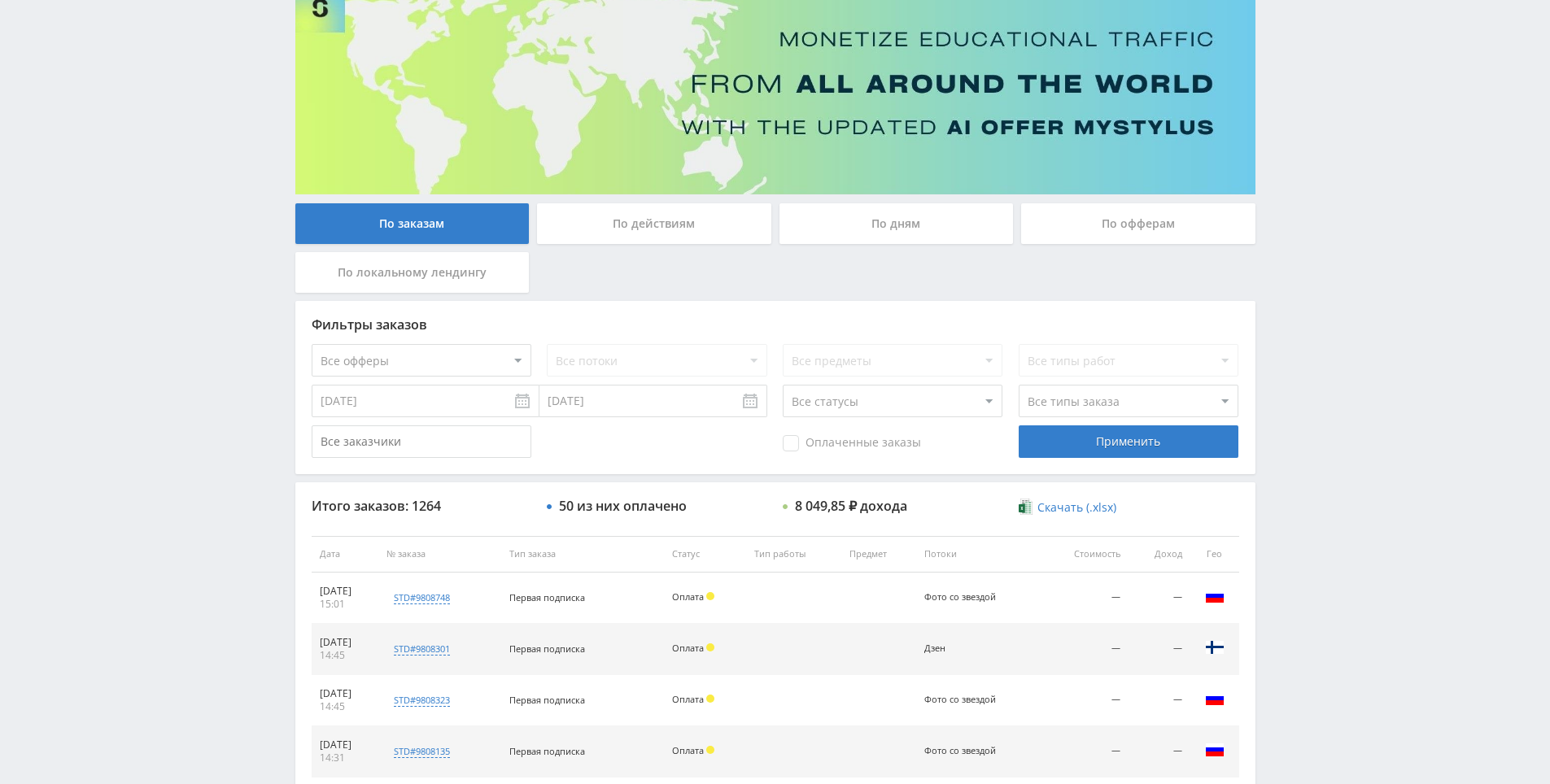
scroll to position [0, 0]
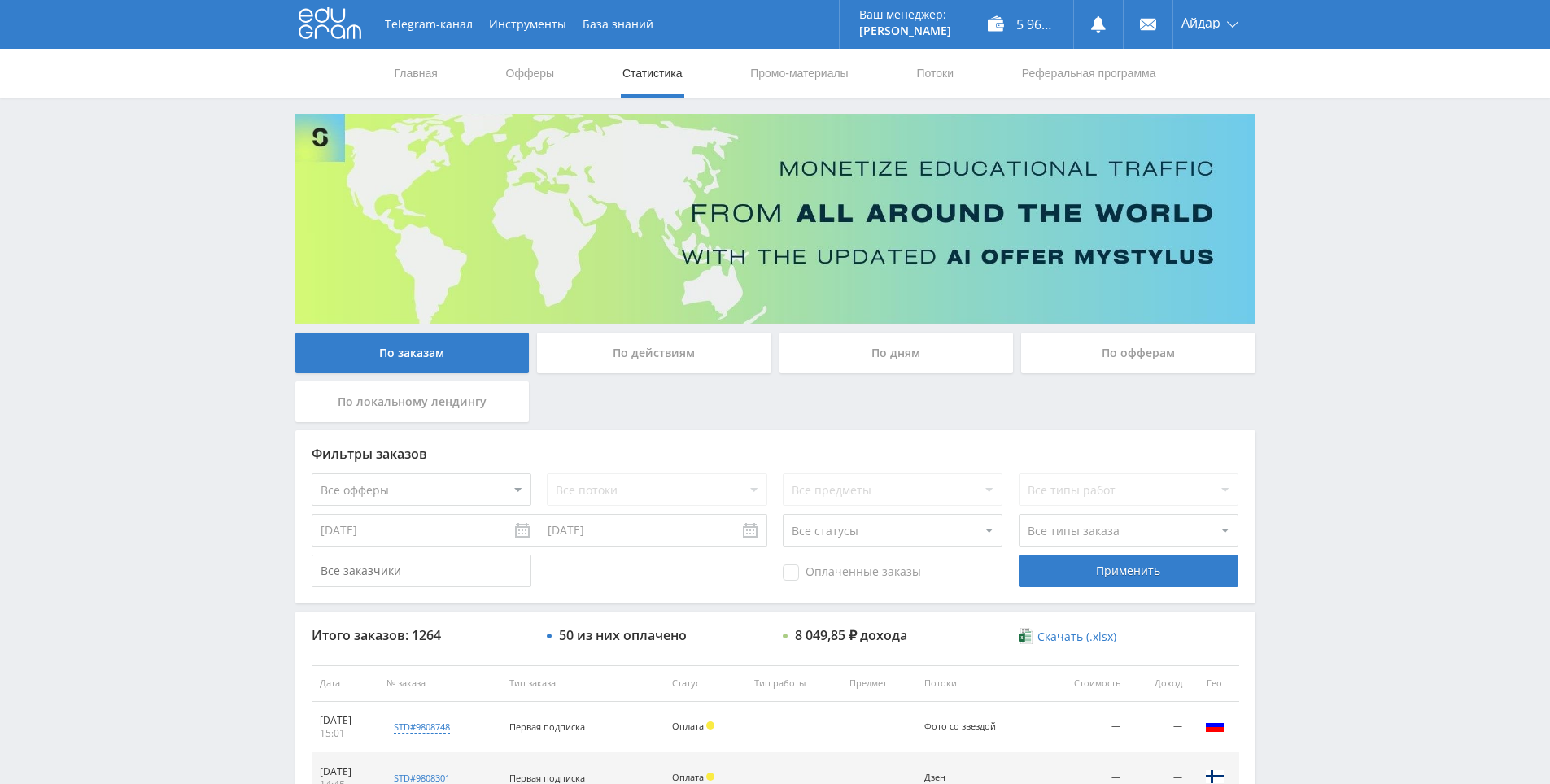
drag, startPoint x: 1306, startPoint y: 538, endPoint x: 892, endPoint y: 230, distance: 516.0
drag, startPoint x: 1294, startPoint y: 244, endPoint x: 1294, endPoint y: 191, distance: 53.0
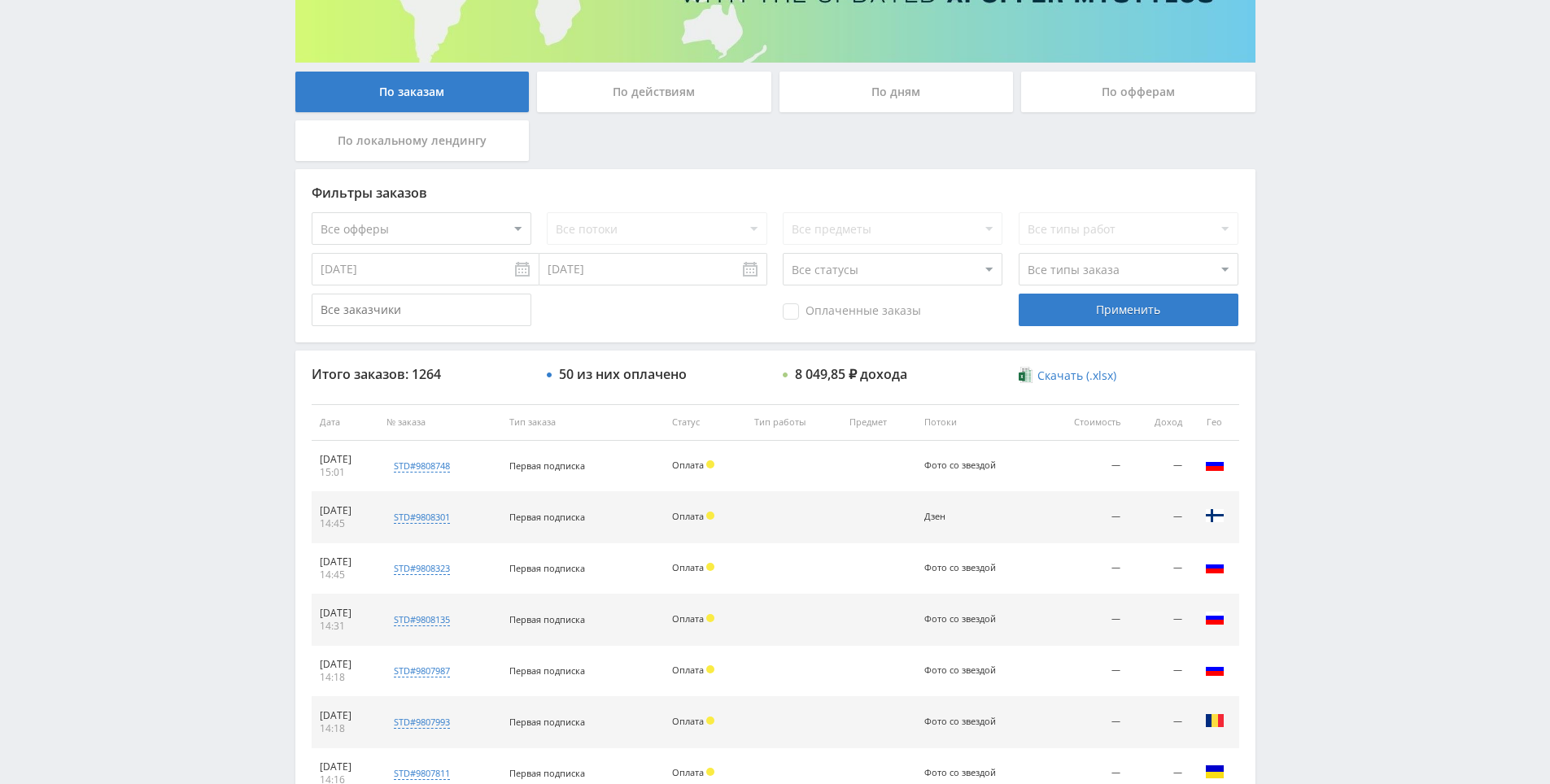
scroll to position [581, 0]
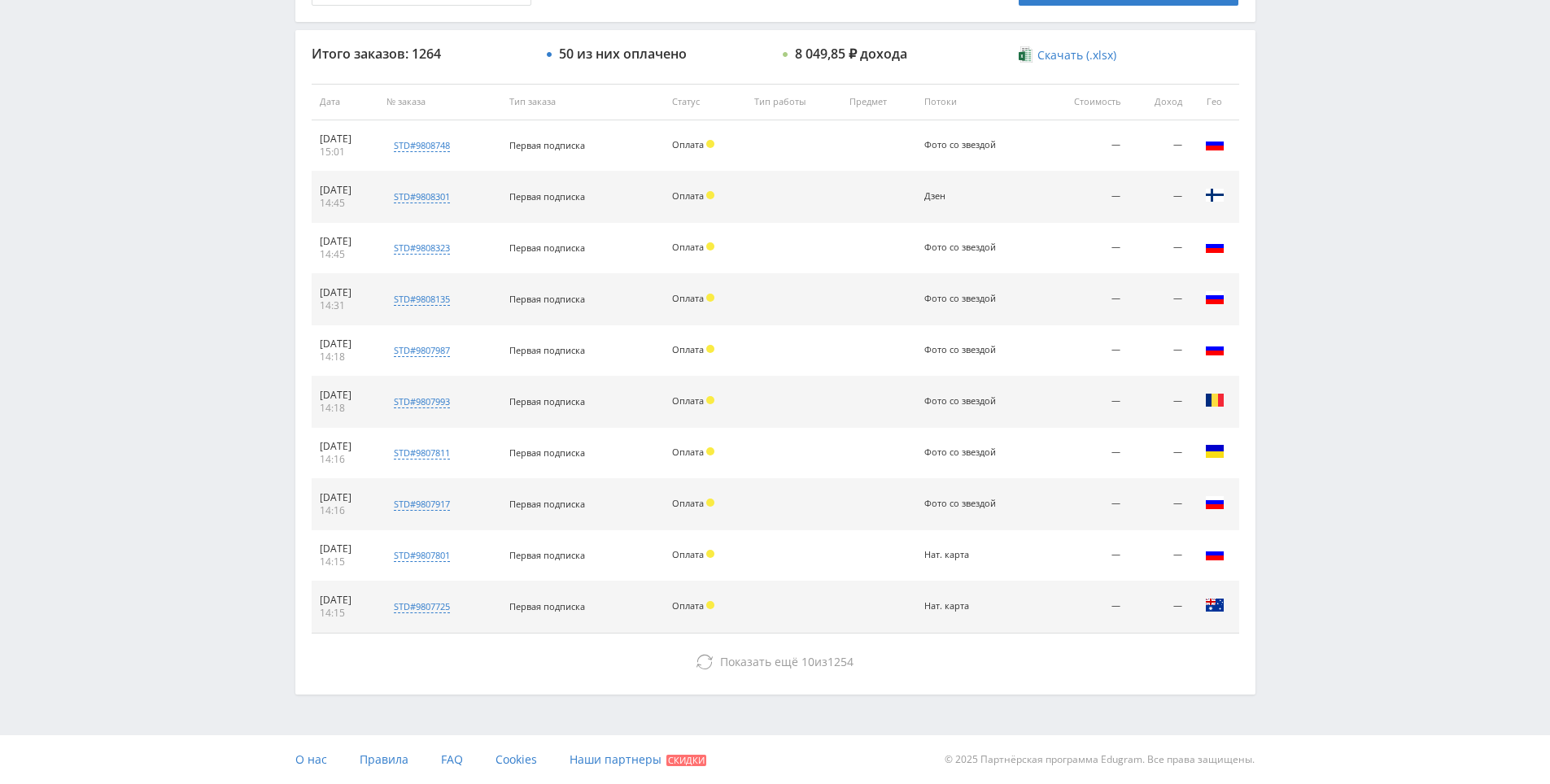
drag, startPoint x: 1338, startPoint y: 270, endPoint x: 1333, endPoint y: 310, distance: 40.3
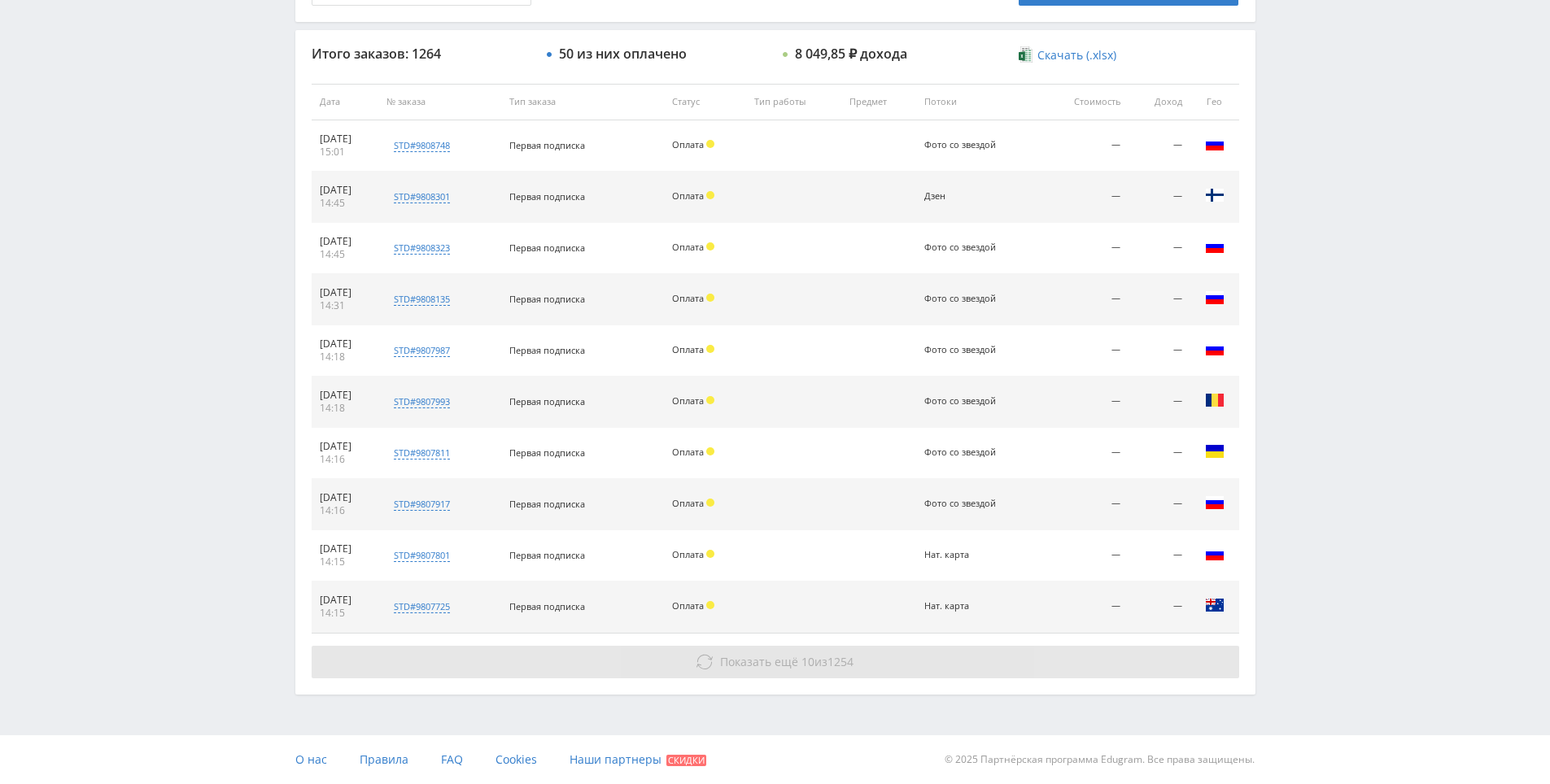
click at [840, 658] on span "1254" at bounding box center [840, 662] width 26 height 16
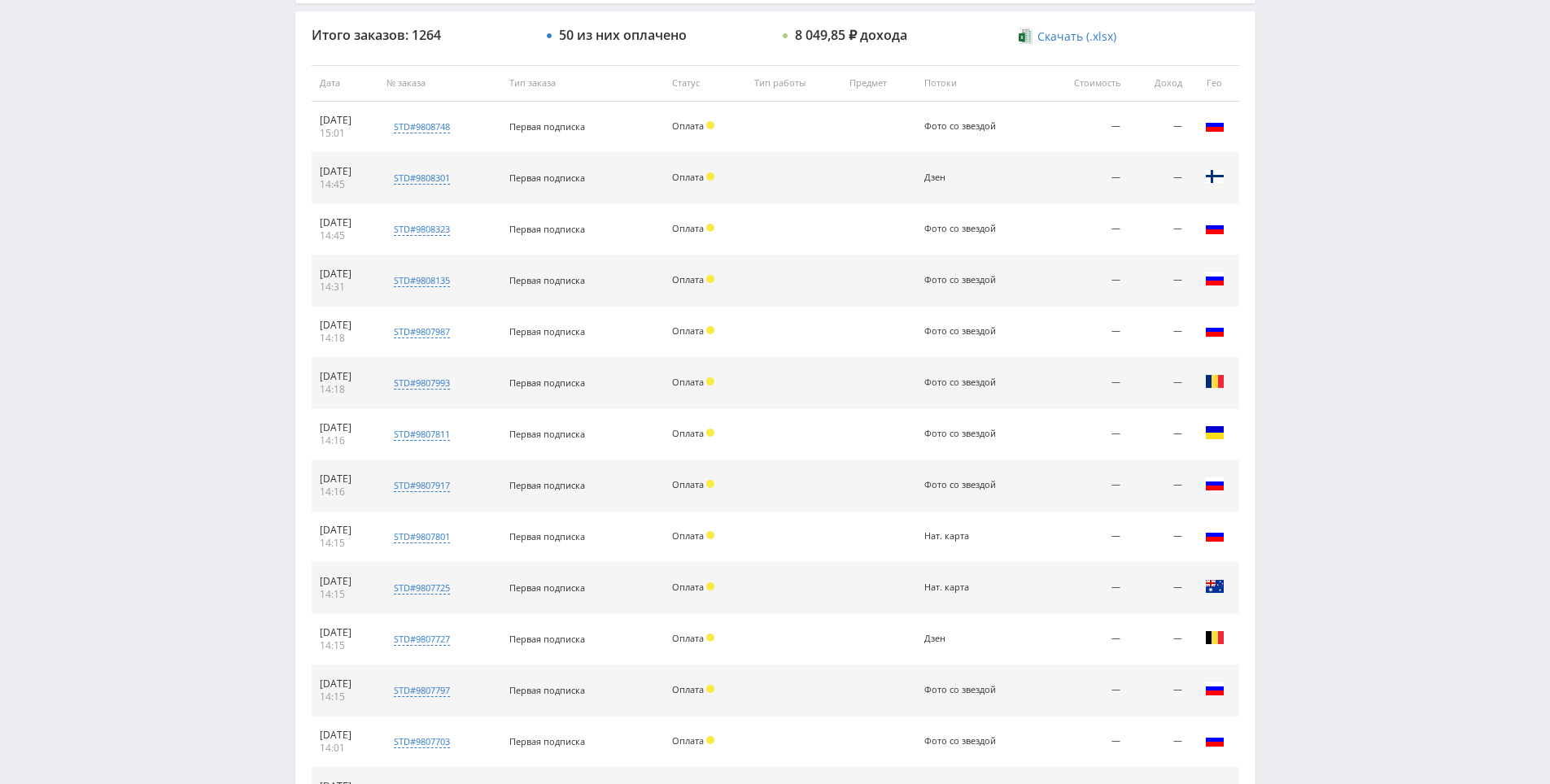
scroll to position [1094, 0]
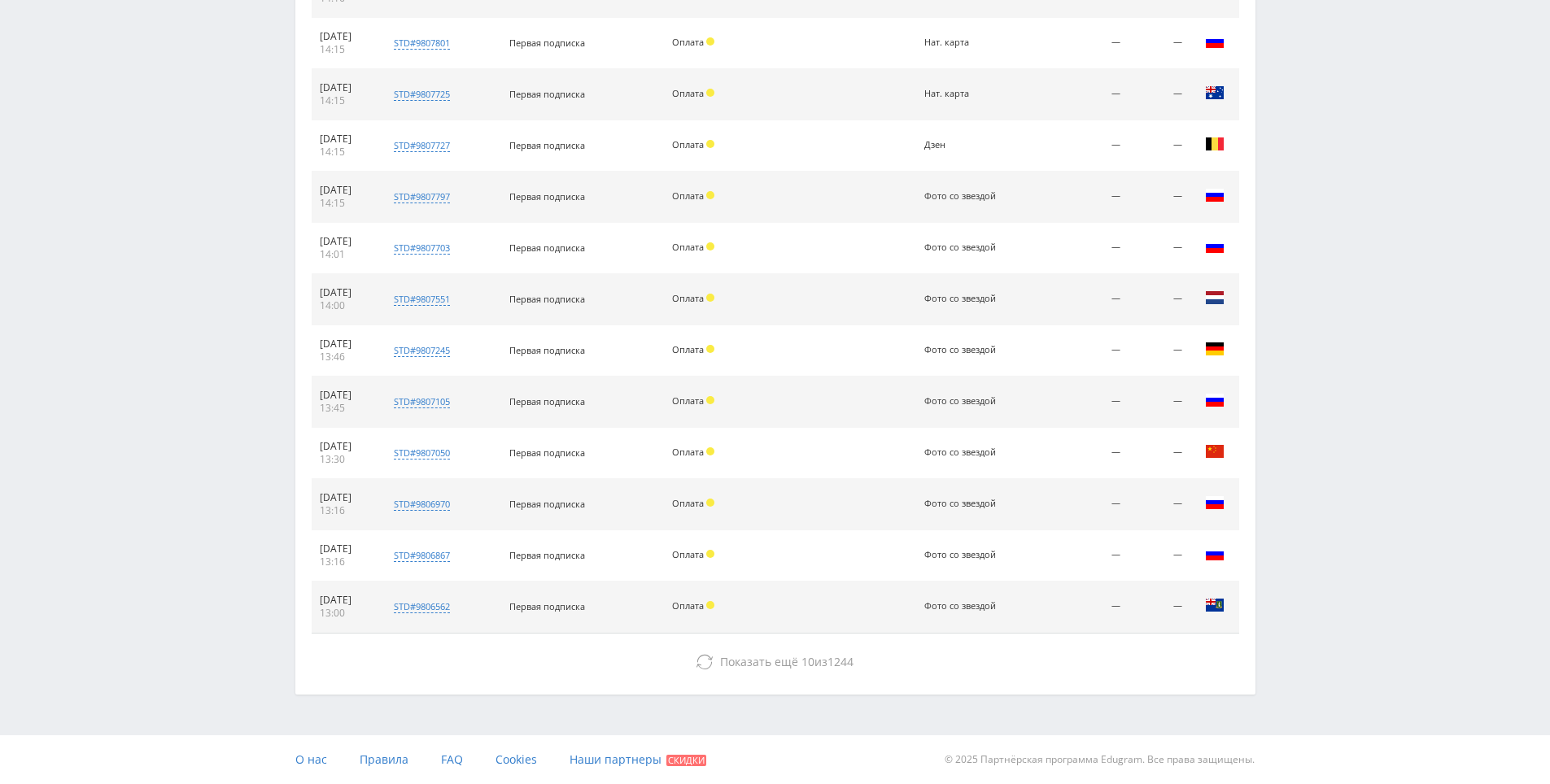
drag, startPoint x: 1329, startPoint y: 370, endPoint x: 1315, endPoint y: 624, distance: 254.4
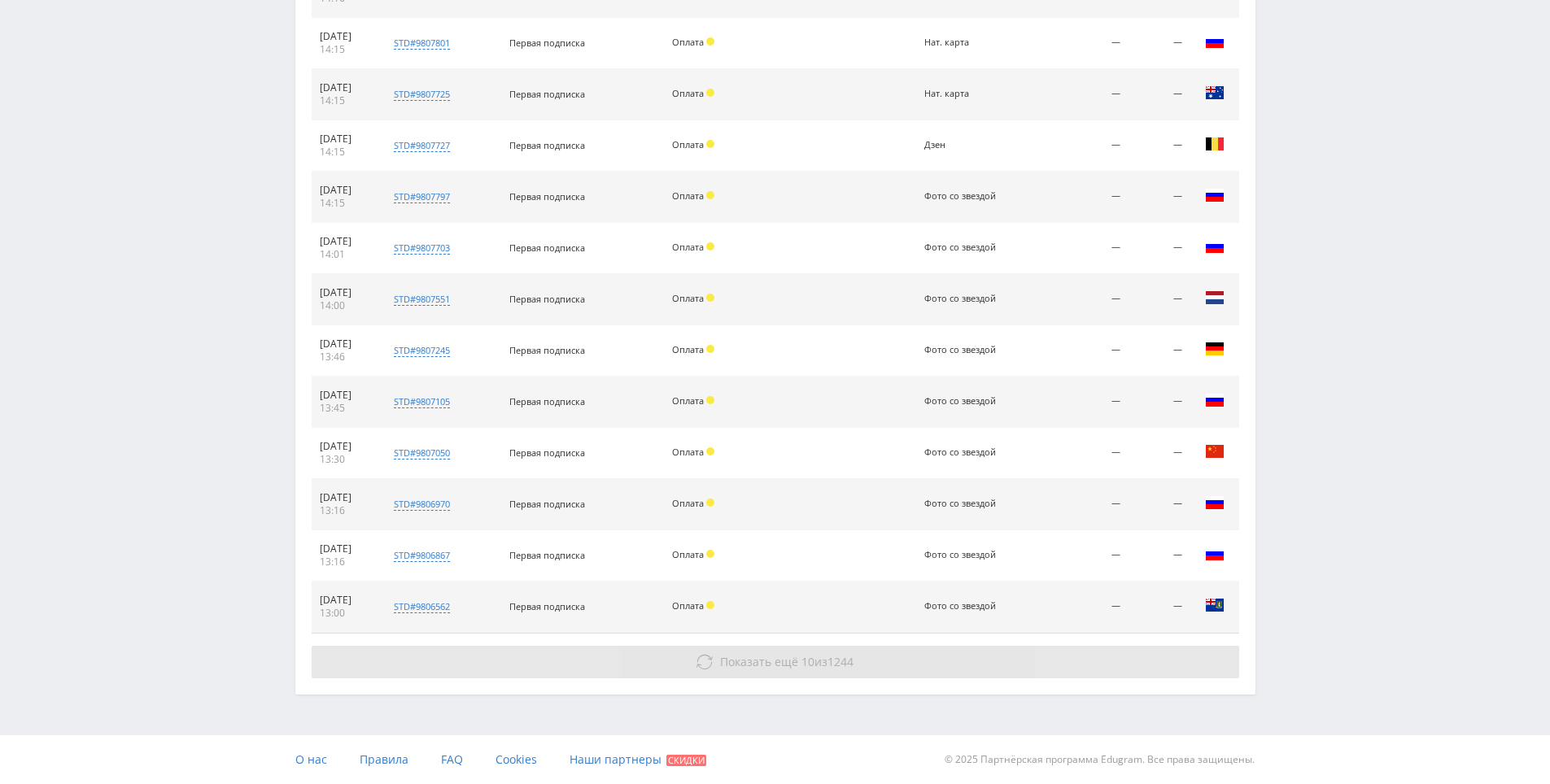
click at [1108, 661] on button "Показать ещё 10 из 1244" at bounding box center [775, 662] width 927 height 32
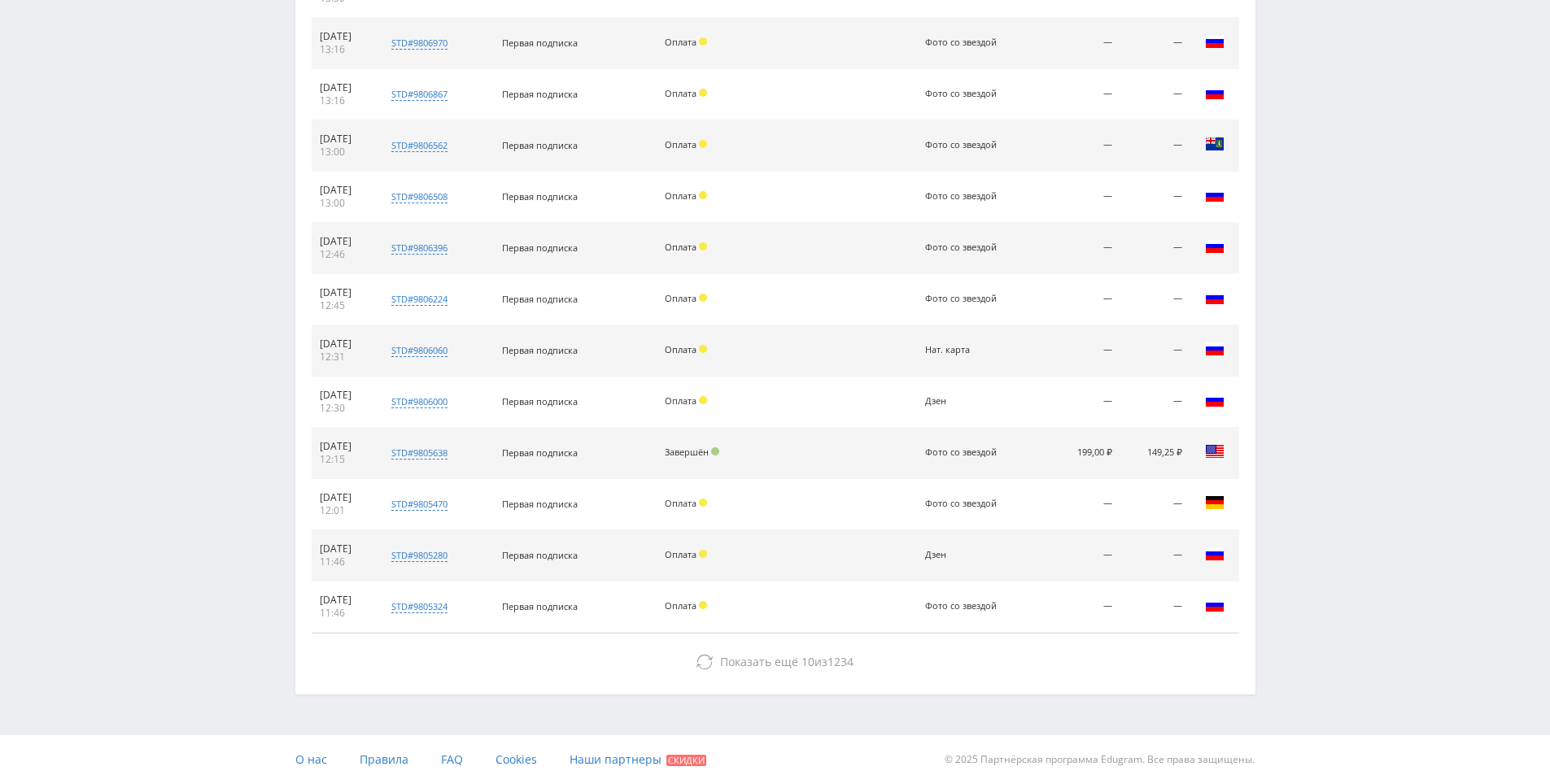
drag, startPoint x: 1350, startPoint y: 380, endPoint x: 1340, endPoint y: 539, distance: 159.3
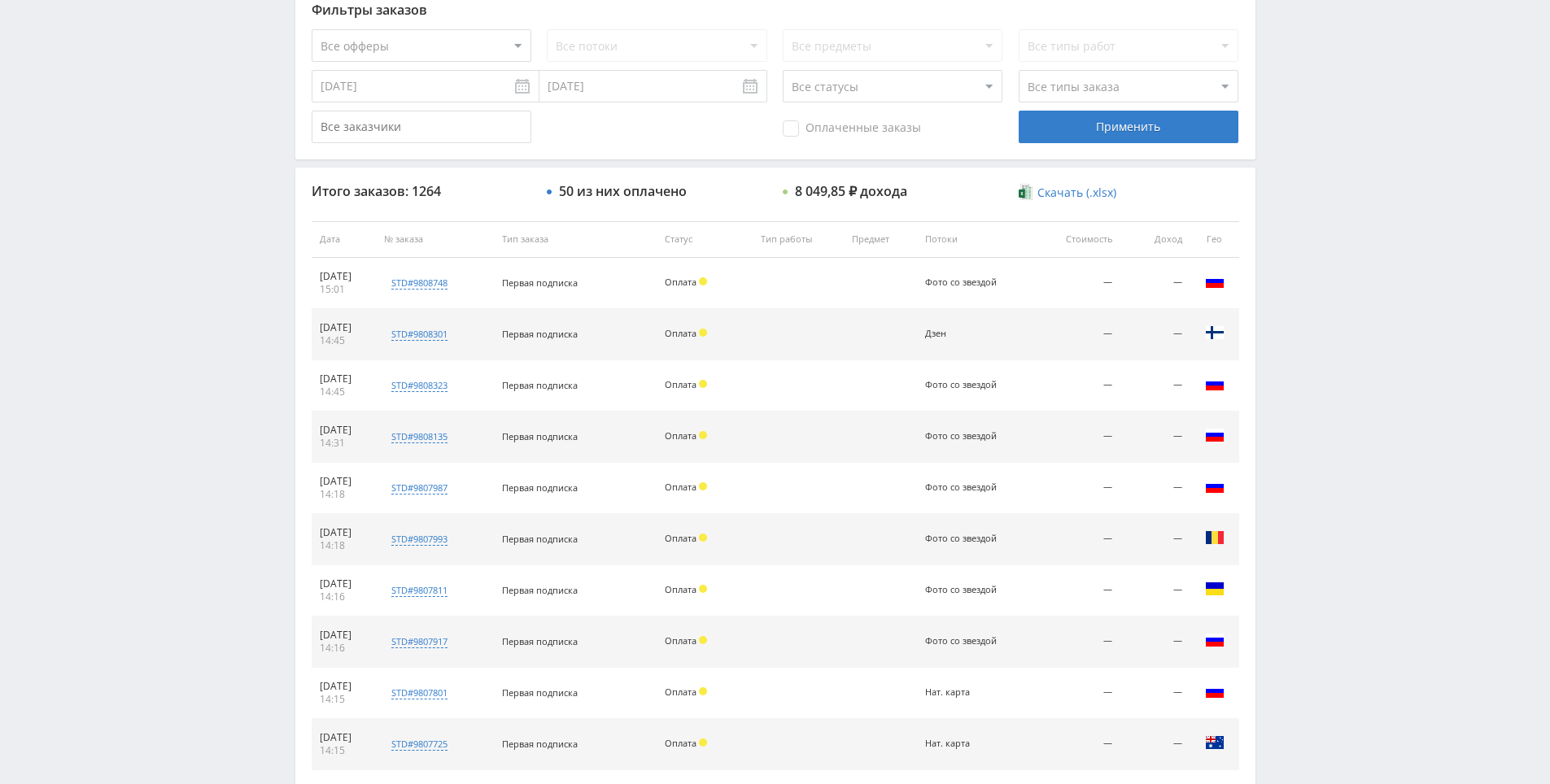
scroll to position [0, 0]
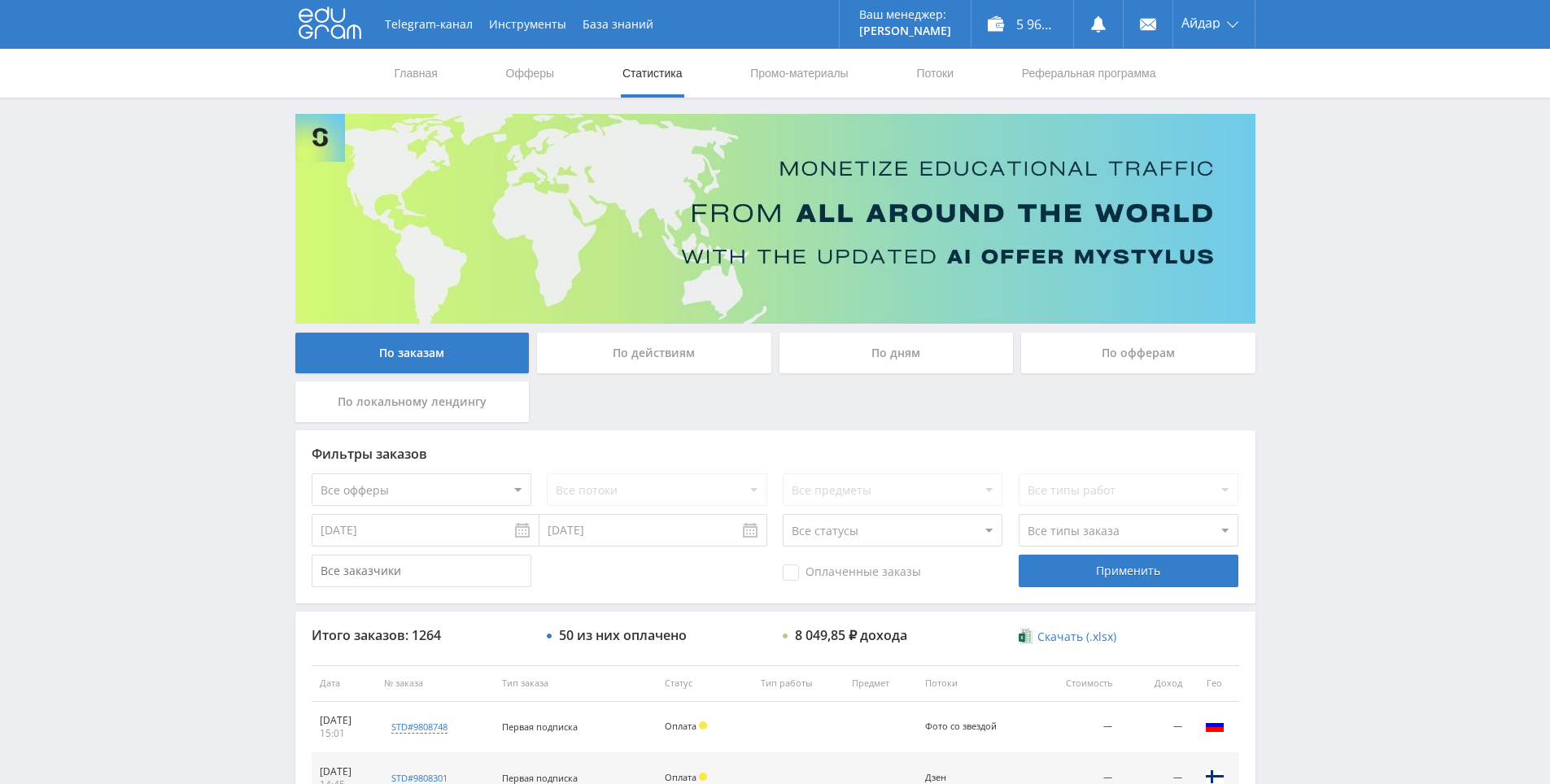
drag, startPoint x: 1314, startPoint y: 385, endPoint x: 1285, endPoint y: 190, distance: 197.1
drag, startPoint x: 1325, startPoint y: 256, endPoint x: 1313, endPoint y: 174, distance: 82.9
drag, startPoint x: 1311, startPoint y: 304, endPoint x: 1283, endPoint y: 182, distance: 125.2
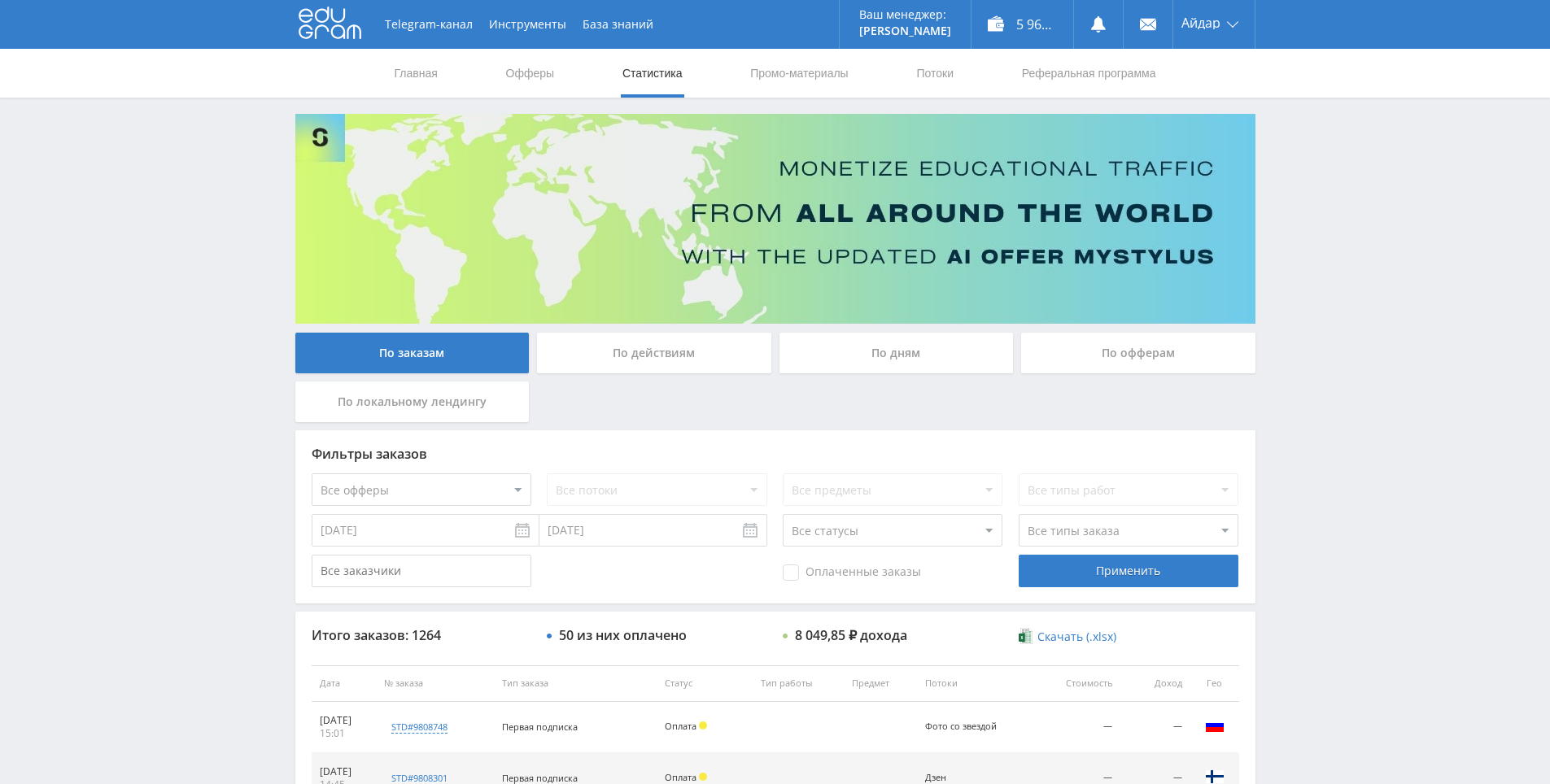
drag, startPoint x: 1283, startPoint y: 182, endPoint x: 1280, endPoint y: 161, distance: 21.2
drag, startPoint x: 1347, startPoint y: 226, endPoint x: 1314, endPoint y: 143, distance: 89.3
